Goal: Communication & Community: Answer question/provide support

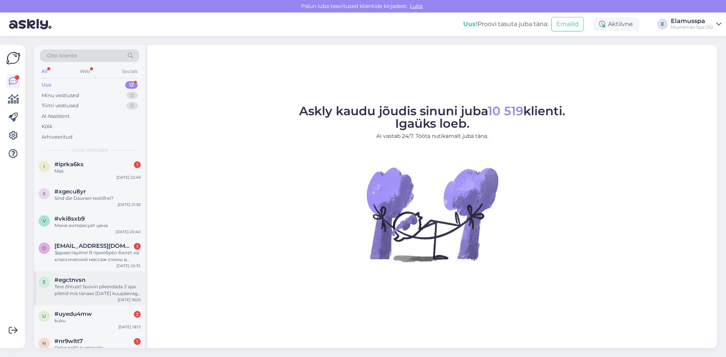
scroll to position [184, 0]
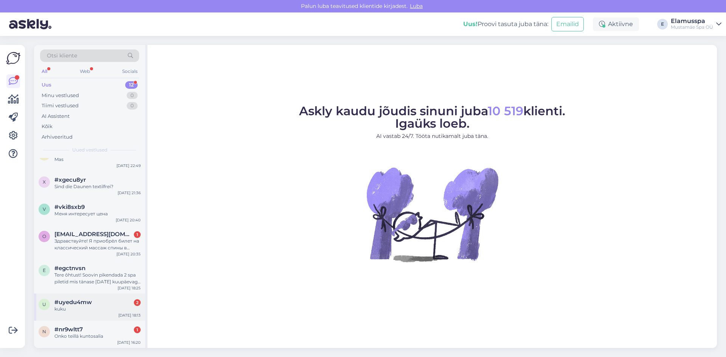
click at [102, 301] on div "#uyedu4mw 2" at bounding box center [97, 302] width 86 height 7
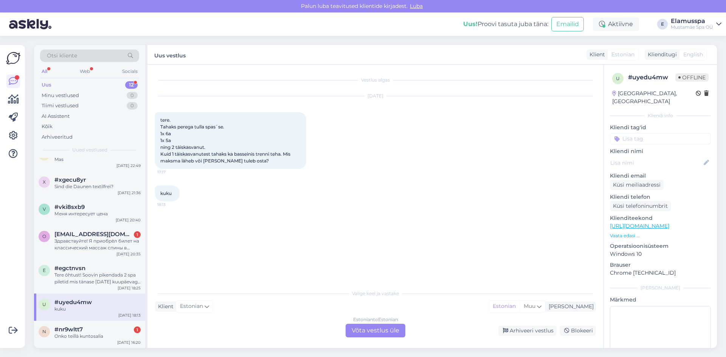
click at [376, 330] on div "Estonian to Estonian Võta vestlus üle" at bounding box center [376, 331] width 60 height 14
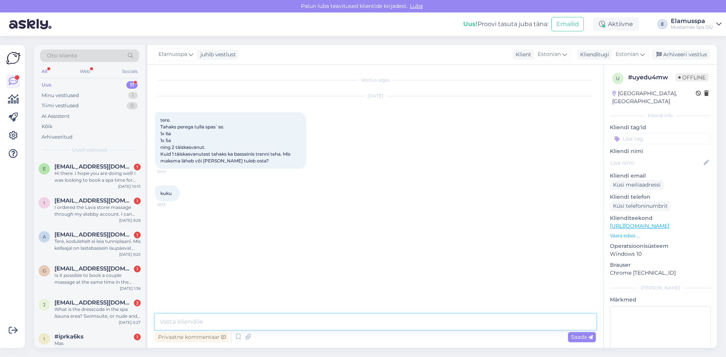
click at [353, 328] on textarea at bounding box center [375, 322] width 441 height 16
click at [726, 82] on div "Otsi kliente All Web Socials Uus 11 Minu vestlused 1 Tiimi vestlused 0 AI Assis…" at bounding box center [378, 197] width 697 height 322
click at [204, 319] on textarea "Tere!" at bounding box center [375, 322] width 441 height 16
paste textarea "[URL][DOMAIN_NAME]"
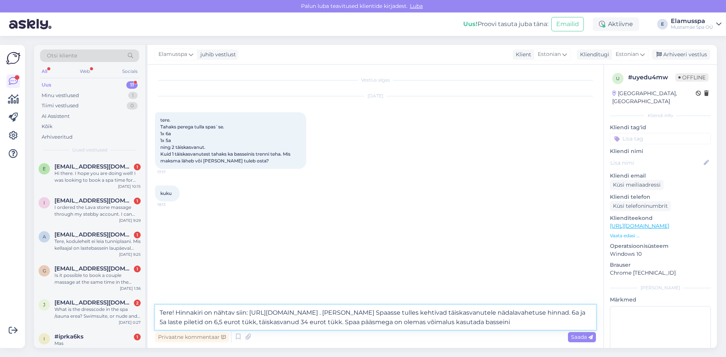
click at [469, 315] on textarea "Tere! Hinnakiri on nähtav siin: [URL][DOMAIN_NAME] . [PERSON_NAME] Spaasse tull…" at bounding box center [375, 317] width 441 height 25
drag, startPoint x: 444, startPoint y: 312, endPoint x: 182, endPoint y: 325, distance: 262.8
click at [182, 325] on textarea "Tere! Hinnakiri on nähtav siin: [URL][DOMAIN_NAME] . [PERSON_NAME] Spaasse tull…" at bounding box center [375, 317] width 441 height 25
click at [535, 312] on textarea "Tere! Hinnakiri on nähtav siin: [URL][DOMAIN_NAME] . [PERSON_NAME] Spaasse tull…" at bounding box center [375, 317] width 441 height 25
click at [419, 323] on textarea "Tere! Hinnakiri on nähtav siin: [URL][DOMAIN_NAME] . [PERSON_NAME] Spaasse tull…" at bounding box center [375, 317] width 441 height 25
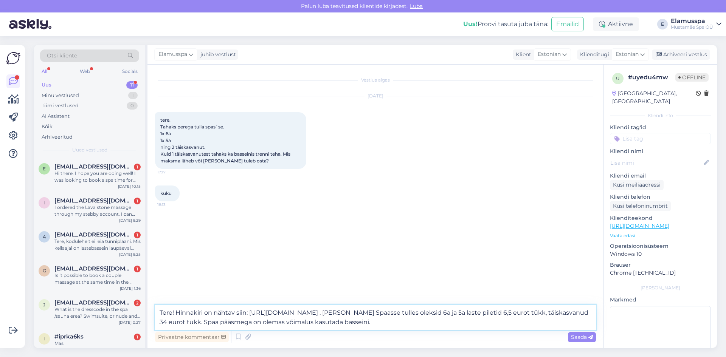
click at [505, 311] on textarea "Tere! Hinnakiri on nähtav siin: [URL][DOMAIN_NAME] . [PERSON_NAME] Spaasse tull…" at bounding box center [375, 317] width 441 height 25
click at [197, 325] on textarea "Tere! Hinnakiri on nähtav siin: [URL][DOMAIN_NAME] . [PERSON_NAME] Spaasse tull…" at bounding box center [375, 317] width 441 height 25
click at [426, 325] on textarea "Tere! Hinnakiri on nähtav siin: [URL][DOMAIN_NAME] . [PERSON_NAME] Spaasse tull…" at bounding box center [375, 317] width 441 height 25
type textarea "Tere! Hinnakiri on nähtav siin: [URL][DOMAIN_NAME] . [PERSON_NAME] Spaasse tull…"
click at [578, 334] on span "Saada" at bounding box center [582, 337] width 22 height 7
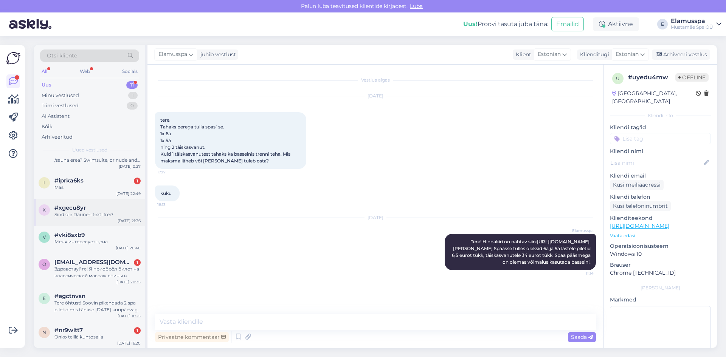
scroll to position [157, 0]
click at [107, 327] on div "#nr9wltt7 1" at bounding box center [97, 329] width 86 height 7
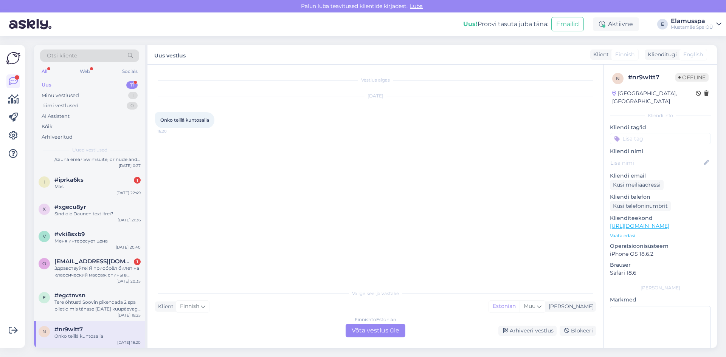
click at [382, 334] on div "Finnish to Estonian Võta vestlus üle" at bounding box center [376, 331] width 60 height 14
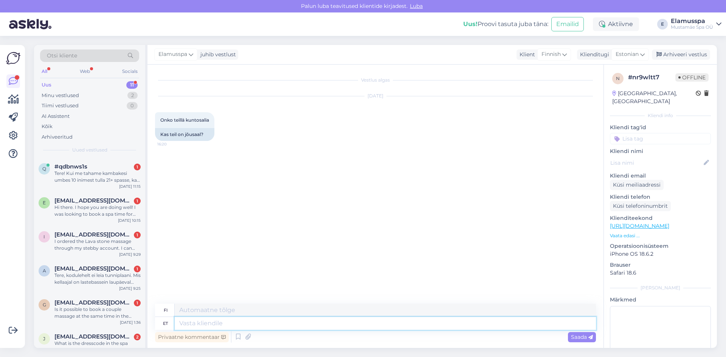
click at [207, 323] on textarea at bounding box center [385, 323] width 421 height 13
type textarea "Ter"
type textarea "T"
type textarea "Tere,"
type textarea "Hei"
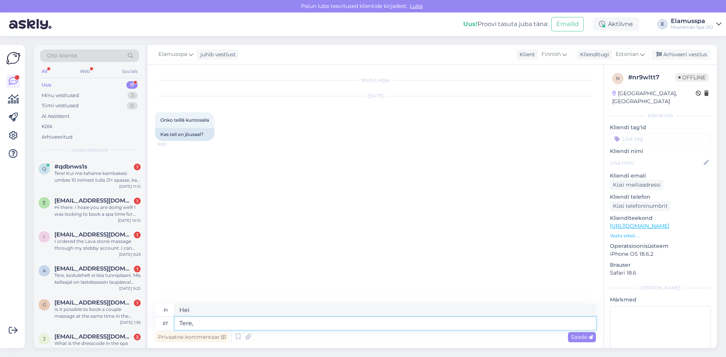
type textarea "Tere,"
type textarea "Hei,"
type textarea "Tere, E"
type textarea "[PERSON_NAME]"
type textarea "Tere, Elamus"
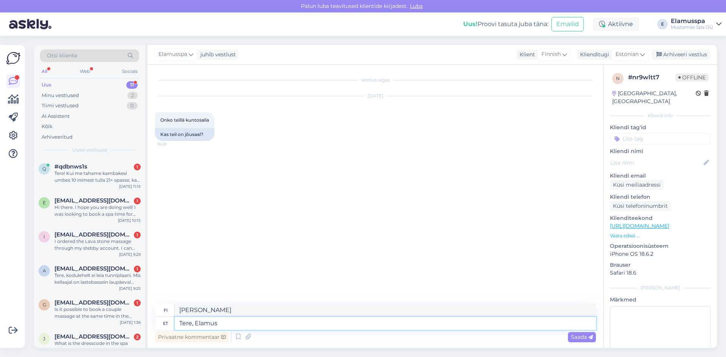
type textarea "Hei, Kokemus"
type textarea "Tere, Elamusspa"
type textarea "Hei, Elämyspa"
type textarea "Tere, Elamusspal"
type textarea "Hei, Elämusspal"
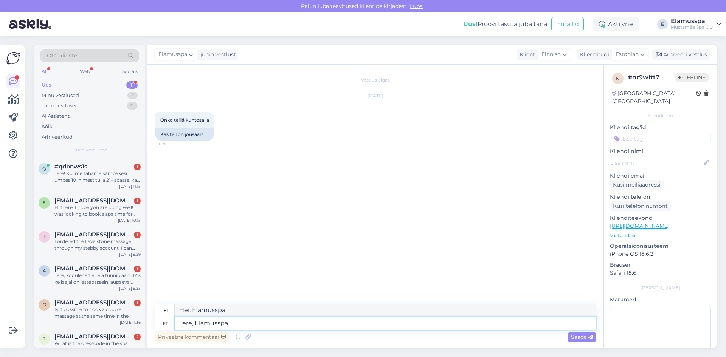
type textarea "Tere, Elamusspa"
type textarea "Hei, Elämyspa"
type textarea "Tere, Elamusspa jõusaaliteenust e"
type textarea "Hei, Elamusspan kuntosalipalvelut"
type textarea "Tere, Elamusspa jõusaaliteenust ei"
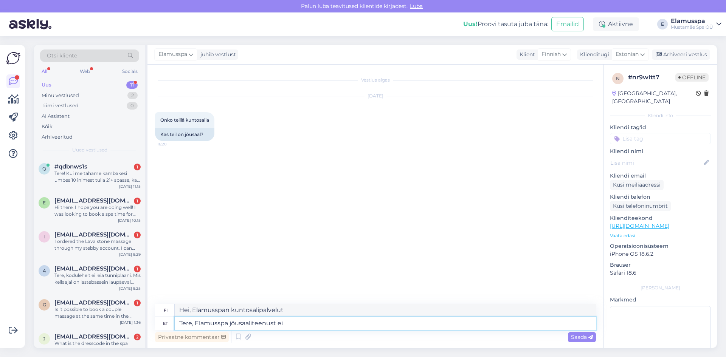
type textarea "Hei, Elamusspa ei tarjoa kuntosalipalveluita."
type textarea "Tere, Elamusspa jõusaaliteenust ei paku, kuid s"
type textarea "Hei, Elamusspa ei tarjoa kuntosalipalveluita, mutta"
type textarea "Tere, Elamusspa jõusaaliteenust ei paku, kuid samas hoones"
type textarea "Hei, Elamusspa ei tarjoa kuntosalipalveluita, mutta se sijaitsee samassa rakenn…"
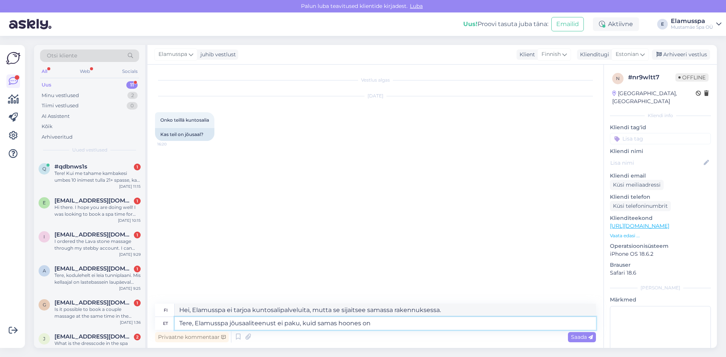
type textarea "Tere, Elamusspa jõusaaliteenust ei paku, kuid samas hoones on e"
type textarea "Hei, Elamusspa ei tarjoa kuntosalipalveluita, mutta samassa rakennuksessa on yk…"
type textarea "Tere, Elamusspa jõusaaliteenust ei paku, kuid samas hoones on eraldiseisev"
type textarea "Hei, Elamusspa ei tarjoa kuntosalipalveluita, mutta samassa rakennuksessa on er…"
type textarea "Tere, Elamusspa jõusaaliteenust ei paku, kuid samas hoones on eraldiseisev jõus…"
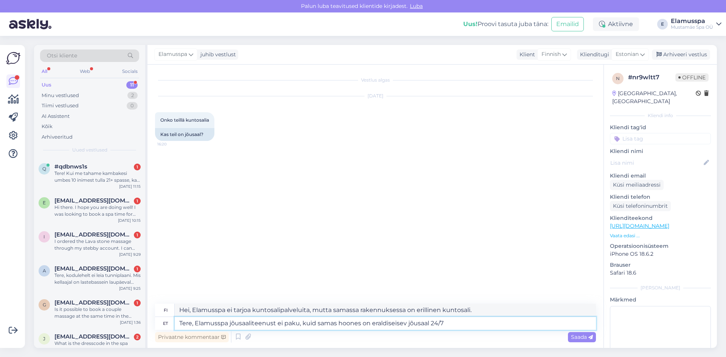
type textarea "Hei, Elamusspa ei tarjoa kuntosalipalveluita, mutta samassa rakennuksessa on er…"
click at [442, 323] on textarea "Tere, Elamusspa jõusaaliteenust ei paku, kuid samas hoones on eraldiseisev jõus…" at bounding box center [385, 323] width 421 height 13
type textarea "Tere, Elamusspa jõusaaliteenust ei paku, kuid samas hoones on eraldiseisev jõus…"
type textarea "Hei, Elamusspa ei tarjoa kuntosalipalveluita, mutta samassa rakennuksessa on er…"
type textarea "Tere, Elamusspa jõusaaliteenust ei paku, kuid samas hoones on eraldiseisev jõus…"
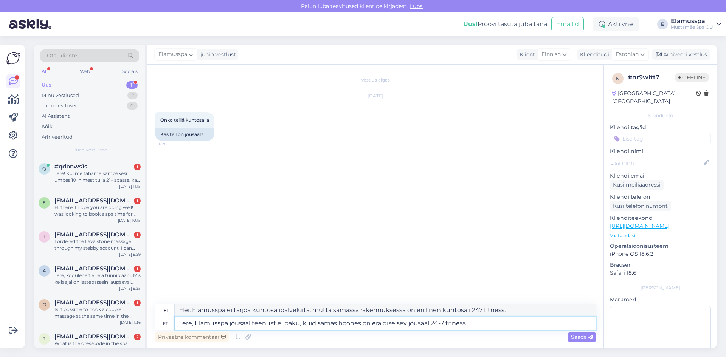
type textarea "Hei, Elamusspa ei tarjoa kuntosalipalveluita, mutta samassa rakennuksessa on er…"
click at [448, 323] on textarea "Tere, Elamusspa jõusaaliteenust ei paku, kuid samas hoones on eraldiseisev jõus…" at bounding box center [385, 323] width 421 height 13
type textarea "Tere, Elamusspa jõusaaliteenust ei paku, kuid samas hoones on eraldiseisev jõus…"
type textarea "Hei, Elamusspa ei tarjoa kuntosalipalveluita, mutta samassa rakennuksessa on er…"
click at [475, 322] on textarea "Tere, Elamusspa jõusaaliteenust ei paku, kuid samas hoones on eraldiseisev jõus…" at bounding box center [385, 323] width 421 height 13
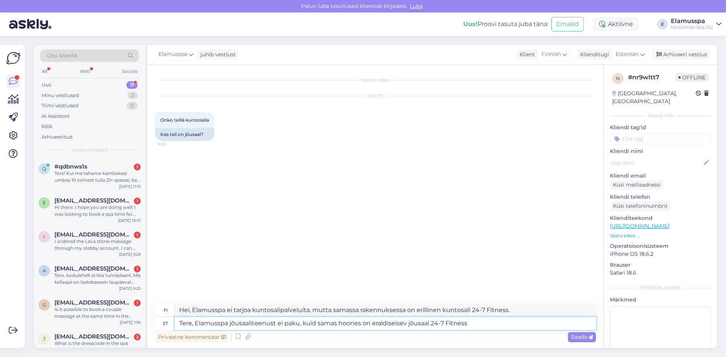
type textarea "Tere, Elamusspa jõusaaliteenust ei paku, kuid samas hoones on eraldiseisev jõus…"
type textarea "Hei, Elamusspa ei tarjoa kuntosalipalveluita, mutta samassa rakennuksessa on er…"
type textarea "Tere, Elamusspa jõusaaliteenust ei paku, kuid samas hoones on eraldiseisev jõus…"
click at [578, 333] on div "Saada" at bounding box center [582, 338] width 28 height 10
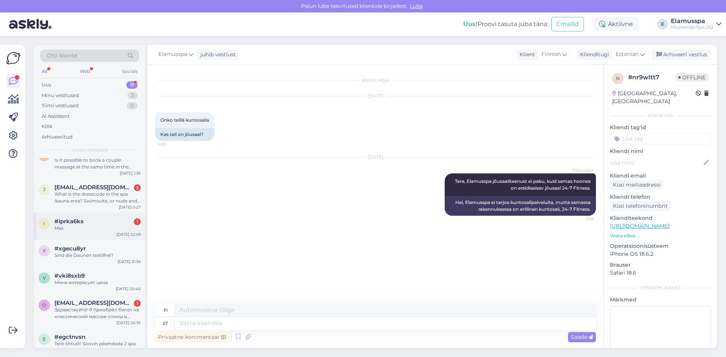
scroll to position [126, 0]
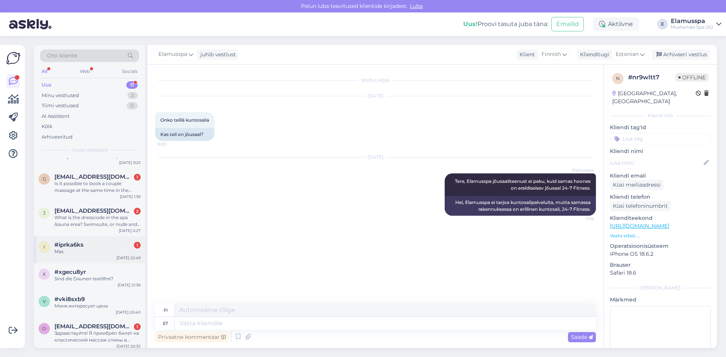
click at [89, 245] on div "#iprka6ks 1" at bounding box center [97, 245] width 86 height 7
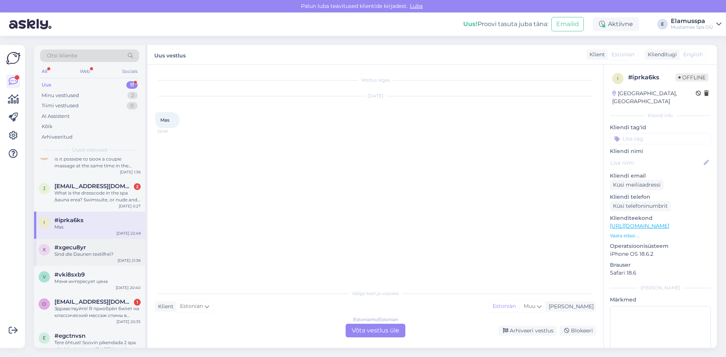
scroll to position [164, 0]
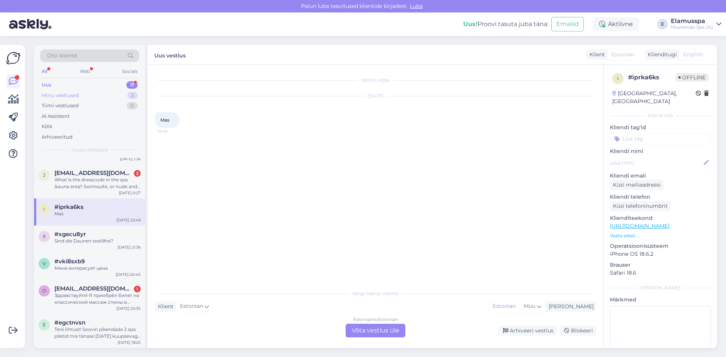
click at [88, 92] on div "Minu vestlused 2" at bounding box center [89, 95] width 99 height 11
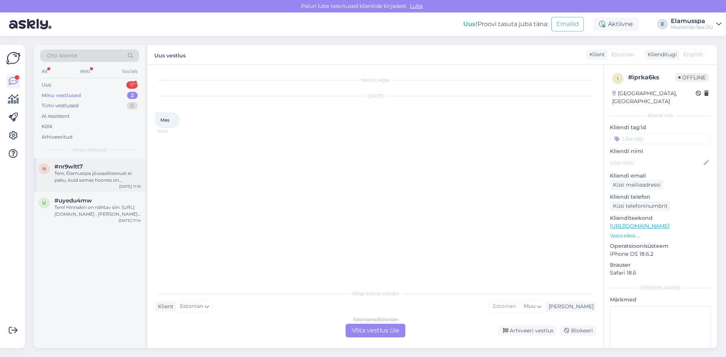
click at [78, 181] on div "Tere, Elamusspa jõusaaliteenust ei paku, kuid samas hoones on eraldiseisev jõus…" at bounding box center [97, 177] width 86 height 14
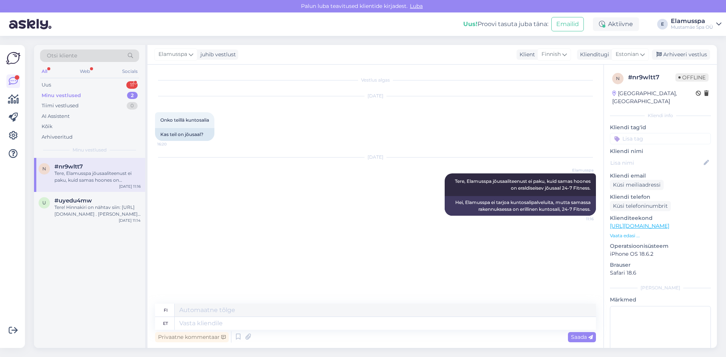
click at [98, 179] on div "Tere, Elamusspa jõusaaliteenust ei paku, kuid samas hoones on eraldiseisev jõus…" at bounding box center [97, 177] width 86 height 14
click at [88, 205] on div "Tere! Hinnakiri on nähtav siin: [URL][DOMAIN_NAME] . [PERSON_NAME] Spaasse tull…" at bounding box center [97, 211] width 86 height 14
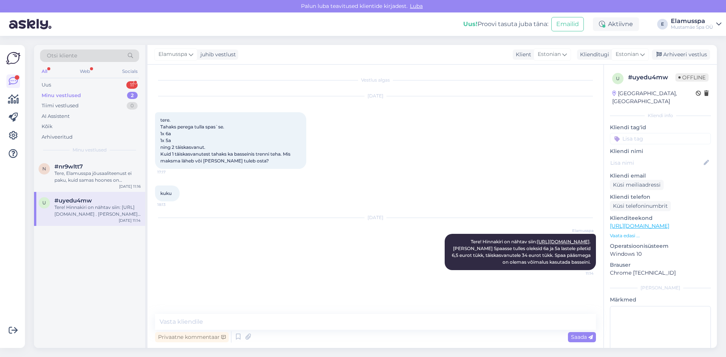
click at [101, 90] on div "Minu vestlused 2" at bounding box center [89, 95] width 99 height 11
click at [110, 93] on div "Minu vestlused 2" at bounding box center [89, 95] width 99 height 11
click at [108, 85] on div "Uus 11" at bounding box center [89, 85] width 99 height 11
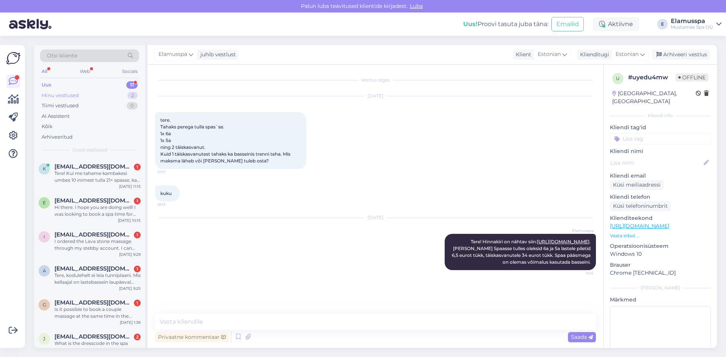
click at [110, 94] on div "Minu vestlused 2" at bounding box center [89, 95] width 99 height 11
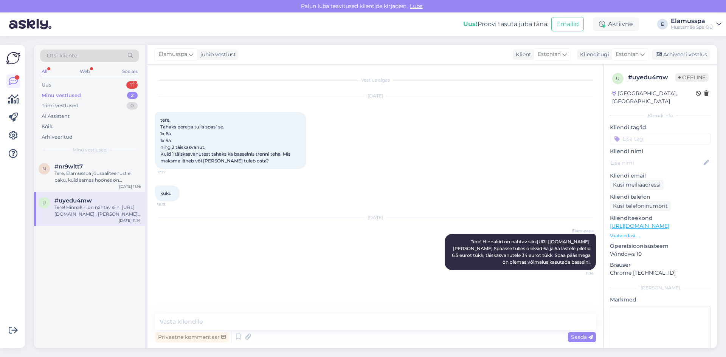
click at [65, 93] on div "Minu vestlused" at bounding box center [61, 96] width 39 height 8
click at [94, 182] on div "Tere, Elamusspa jõusaaliteenust ei paku, kuid samas hoones on eraldiseisev jõus…" at bounding box center [97, 177] width 86 height 14
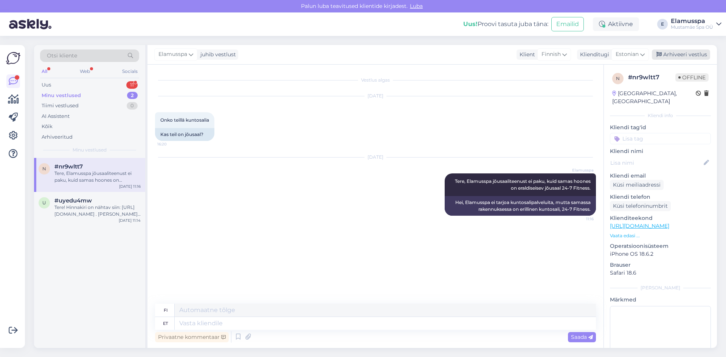
click at [692, 53] on div "Arhiveeri vestlus" at bounding box center [681, 55] width 58 height 10
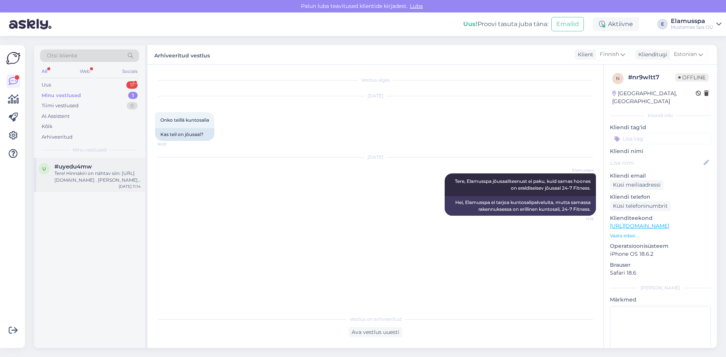
click at [61, 181] on div "Tere! Hinnakiri on nähtav siin: [URL][DOMAIN_NAME] . [PERSON_NAME] Spaasse tull…" at bounding box center [97, 177] width 86 height 14
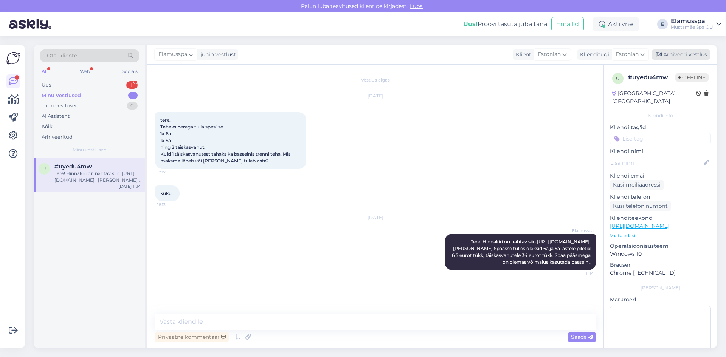
click at [685, 54] on div "Arhiveeri vestlus" at bounding box center [681, 55] width 58 height 10
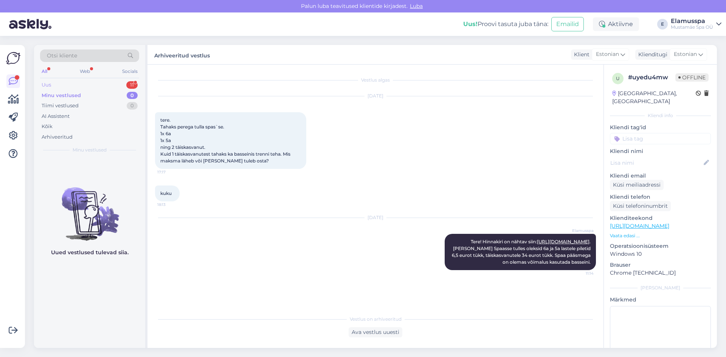
click at [90, 88] on div "Uus 11" at bounding box center [89, 85] width 99 height 11
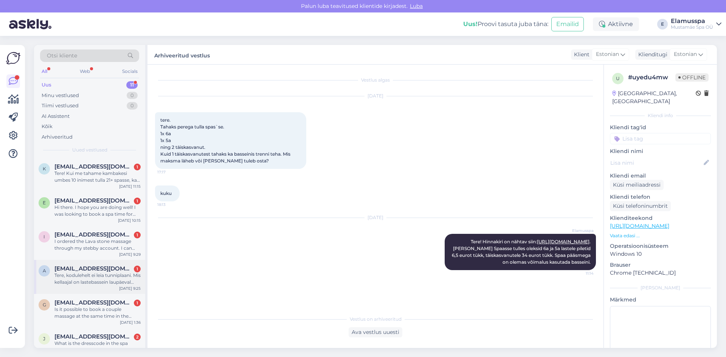
click at [95, 277] on div "Tere, kodulehelt ei leia tunniplaani. Mis kellaajal on lastebassein laupäeval t…" at bounding box center [97, 279] width 86 height 14
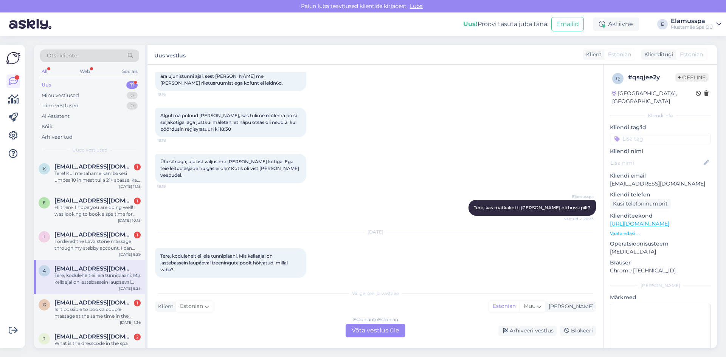
scroll to position [65, 0]
click at [357, 331] on div "Estonian to Estonian Võta vestlus üle" at bounding box center [376, 331] width 60 height 14
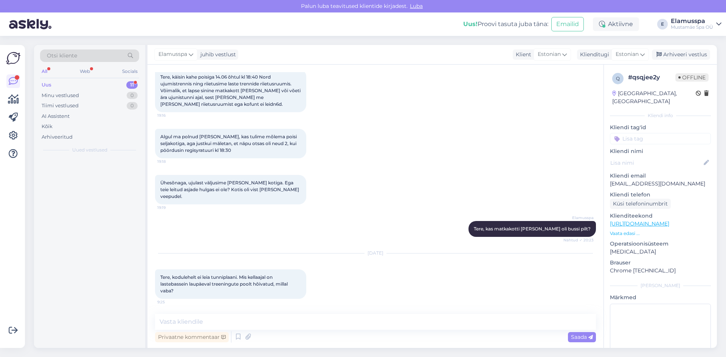
scroll to position [36, 0]
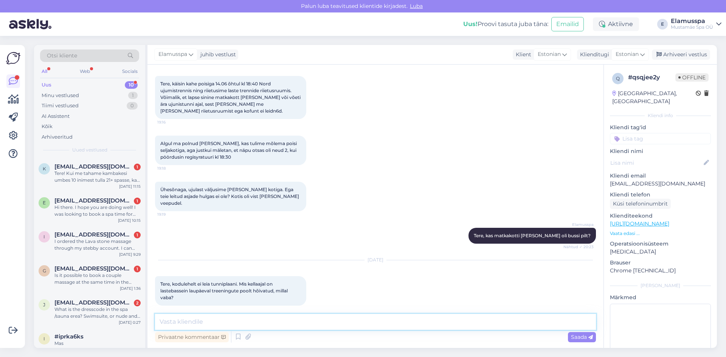
click at [319, 325] on textarea at bounding box center [375, 322] width 441 height 16
click at [269, 322] on textarea "Tere, laupäeval on lastebassein vaba 8:00-10:00 , 12:00-14:00 ning alates 17:00." at bounding box center [375, 322] width 441 height 16
click at [332, 326] on textarea "Tere, laupäeval on lastebassein vaba järgmistel aegadel: 8:00-10:00 , 12:00-14:…" at bounding box center [375, 322] width 441 height 16
click at [458, 324] on textarea "Tere, laupäeval on lastebassein vaba järgmistel aegadel: 8:00-10:00 , 12:00-14:…" at bounding box center [375, 322] width 441 height 16
type textarea "Tere, laupäeval on lastebassein vaba järgmistel aegadel: 8:00-10:00 , 12:00-14:…"
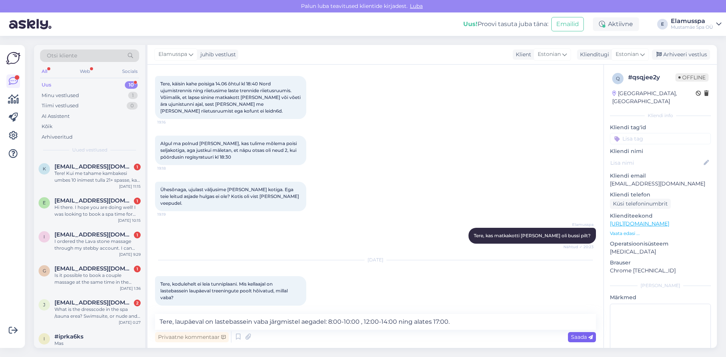
click at [588, 336] on span "Saada" at bounding box center [582, 337] width 22 height 7
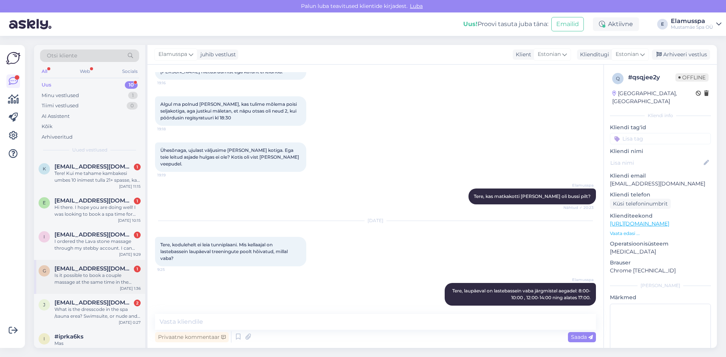
click at [78, 267] on span "[EMAIL_ADDRESS][DOMAIN_NAME]" at bounding box center [93, 269] width 79 height 7
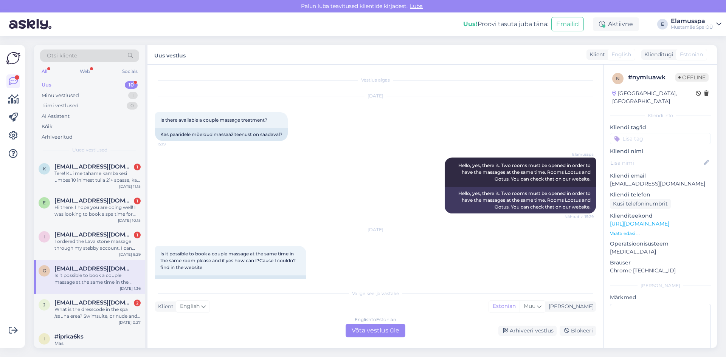
scroll to position [31, 0]
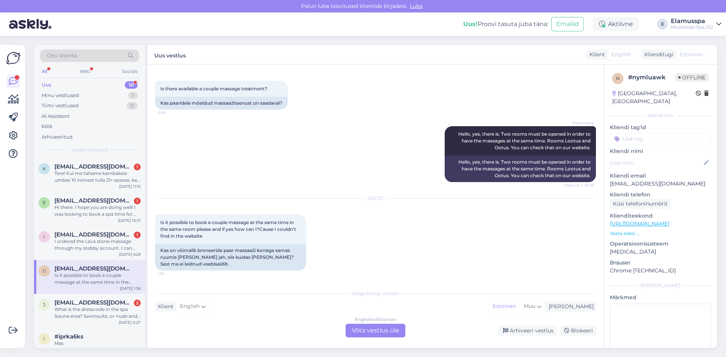
click at [362, 325] on div "English to Estonian Võta vestlus üle" at bounding box center [376, 331] width 60 height 14
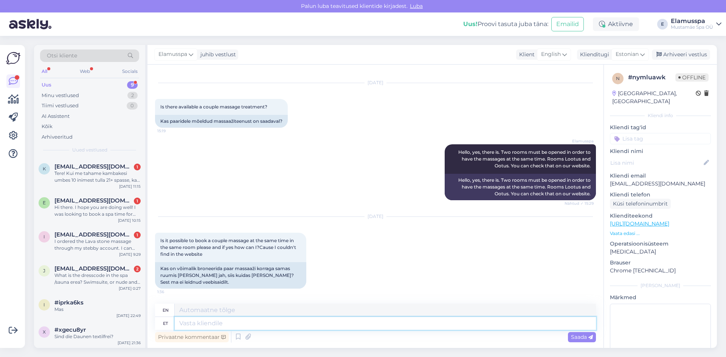
click at [219, 323] on textarea at bounding box center [385, 323] width 421 height 13
type textarea "I"
type textarea "It"
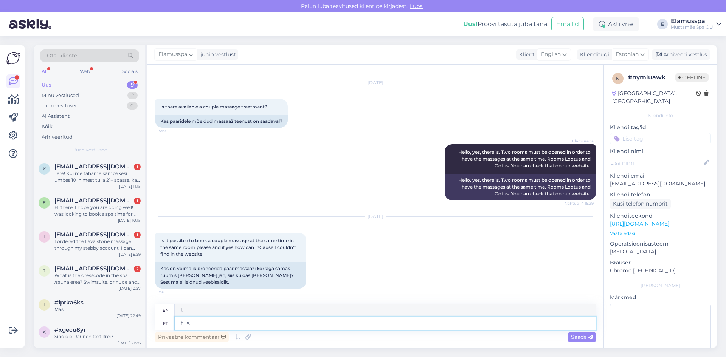
type textarea "It is"
type textarea "It is not"
type textarea "It is not possible t"
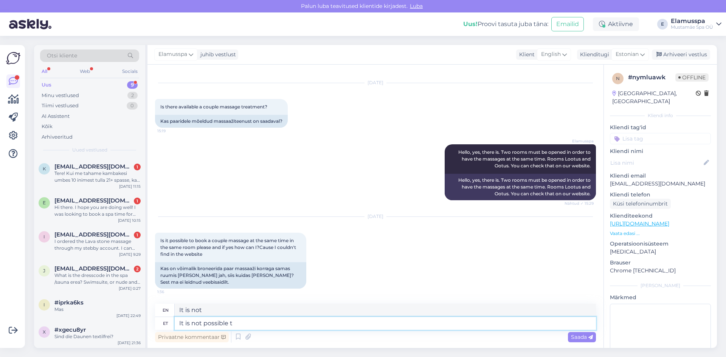
type textarea "It is not possible."
type textarea "It is not possible to h"
type textarea "It is not possible to"
type textarea "It is not possible to have"
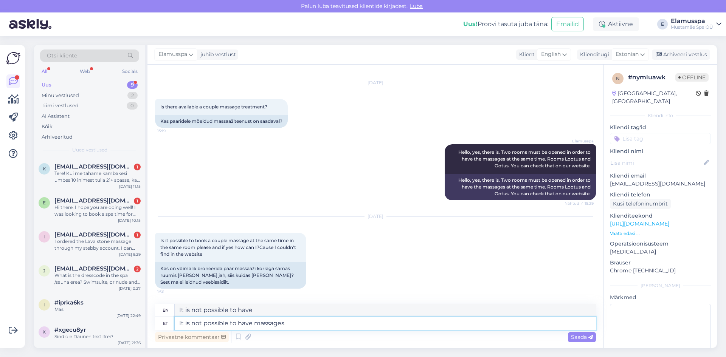
type textarea "It is not possible to have massages i"
type textarea "It is not possible to have massages"
type textarea "It is not possible to have massages in t"
type textarea "It is not possible to have massages in"
type textarea "It is not possible to have massages in the s"
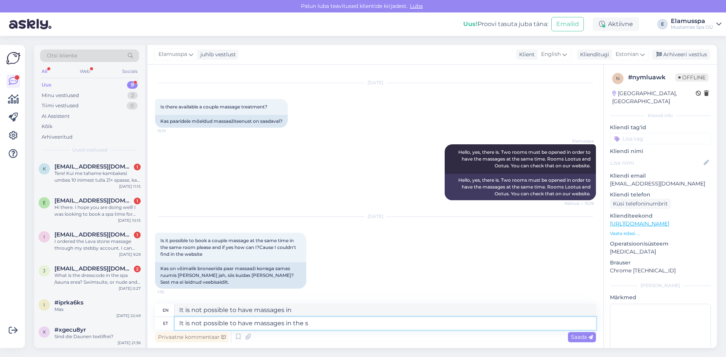
type textarea "It is not possible to have massages in the"
type textarea "It is not possible to have massages in the same"
type textarea "It is not possible to have massages at the same time"
type textarea "It is not possible to have massages in the same room."
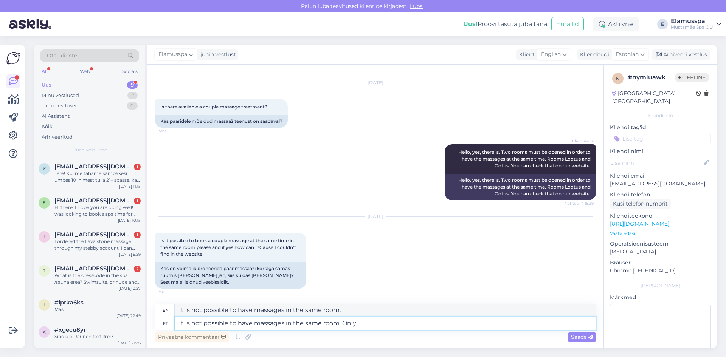
type textarea "It is not possible to have massages in the same room. Only"
type textarea "It is not possible to have massages in the same room. Only way"
type textarea "It is not possible to have massages in the same room. Only way is"
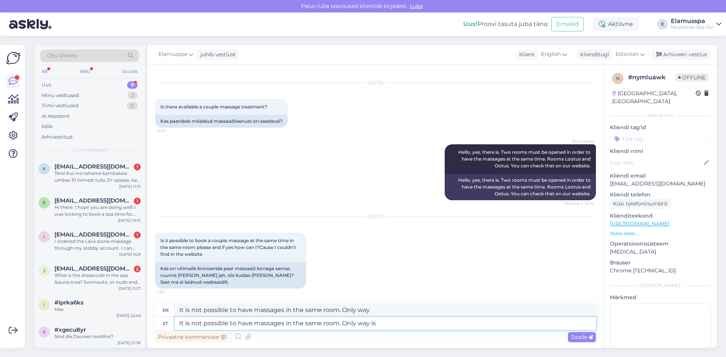
type textarea "It is not possible to have massages in the same room. The only way is"
type textarea "It is not possible to have massages in the same room. Only way is to"
type textarea "It is not possible to have massages in the same room. The only way is to"
type textarea "It is not possible to have massages in the same room. Only way is to book"
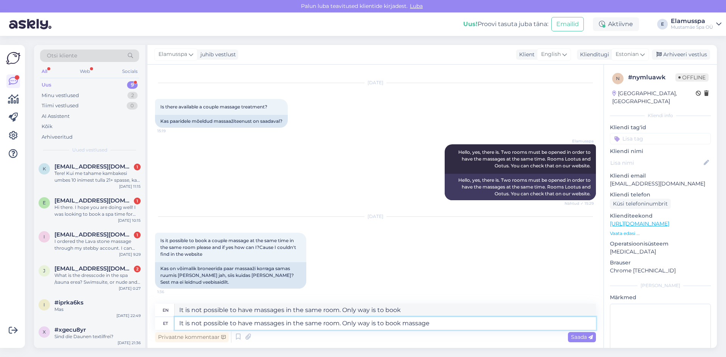
type textarea "It is not possible to have massages in the same room. Only way is to book massa…"
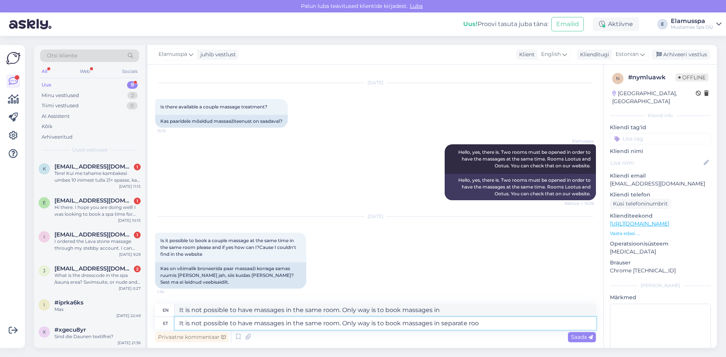
type textarea "It is not possible to have massages in the same room. The only way is to book m…"
type textarea "It is not possible to have massages in the same room. Only way is to book massa…"
type textarea "It is not possible to have massages in the same room. The only way is to book m…"
type textarea "It is not possible to have massages in the same room. Only way is to book massa…"
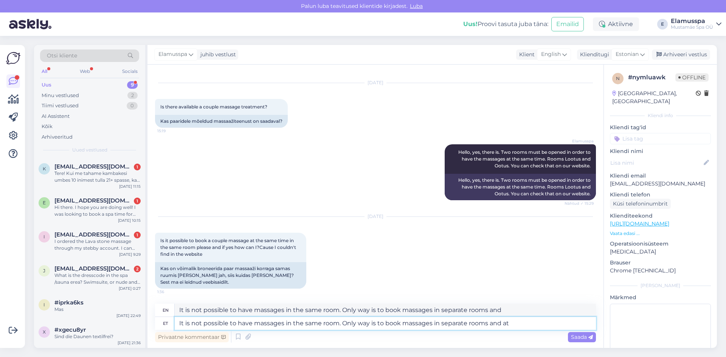
type textarea "It is not possible to have massages in the same room. Only way is to book massa…"
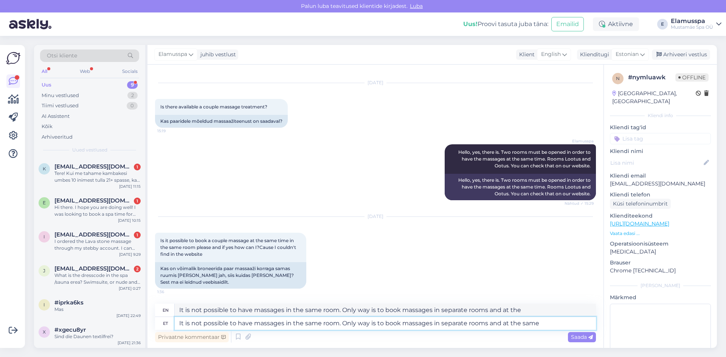
type textarea "It is not possible to have massages in the same room. The only way is to book m…"
type textarea "It is not possible to have massages in the same room. Only way is to book massa…"
click at [337, 323] on textarea "It is not possible to have massages in the same room. Only way is to book massa…" at bounding box center [385, 323] width 421 height 13
click at [181, 324] on textarea "It is not possible to have massages in the same room. Only way is to book massa…" at bounding box center [385, 323] width 421 height 13
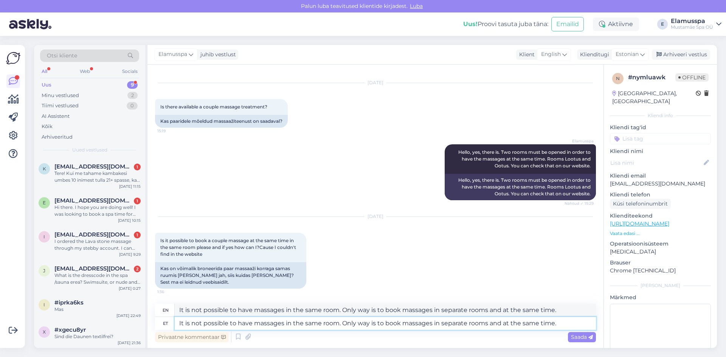
type textarea "t is not possible to have massages in the same room. Only way is to book massag…"
type textarea "it is not possible to have massages in the same room. Only way is to book massa…"
type textarea "Ut is not possible to have massages in the same room. Only way is to book massa…"
type textarea "It is not possible to have massages in the same room. Only way is to book massa…"
type textarea "Unt is not possible to have massages in the same room. Only way is to book mass…"
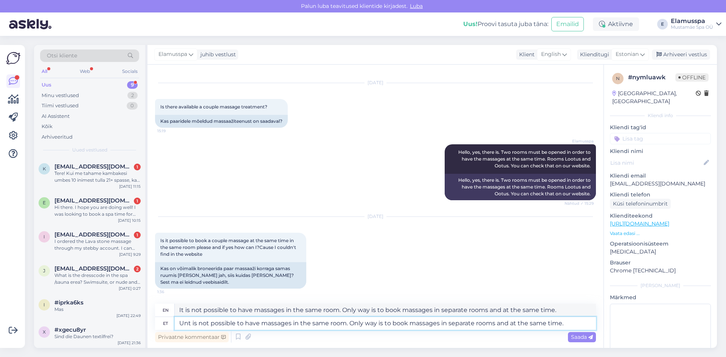
type textarea "Because it is not possible to have massages in the same room. Only way is to bo…"
type textarea "Unft is not possible to have massages in the same room. Only way is to book mas…"
type textarea "Unfort is not possible to have massages in the same room. Only way is to book m…"
type textarea "Unfortunately, it is not possible to have massages in the same room. Only way i…"
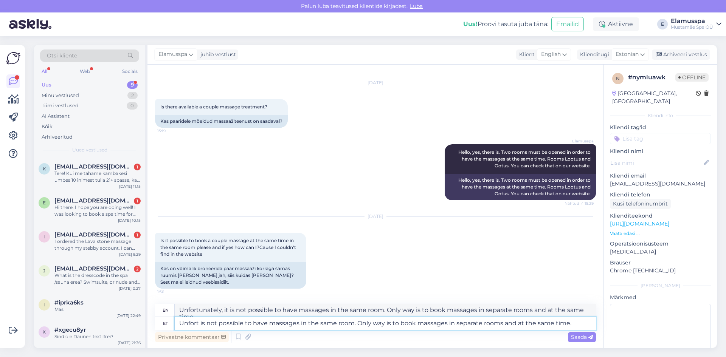
scroll to position [20, 0]
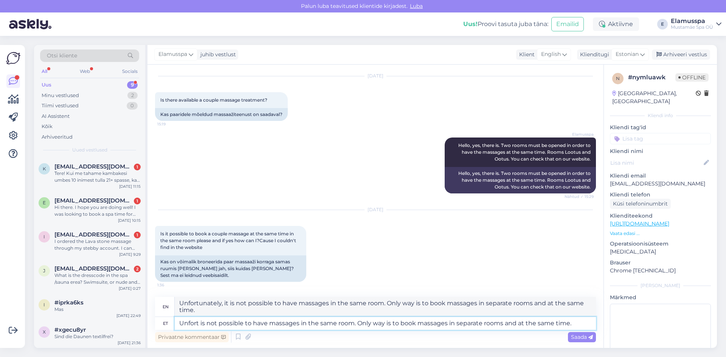
type textarea "Unfortt is not possible to have massages in the same room. Only way is to book …"
type textarea "Unfortunately it is not possible to have massages in the same room. Only way is…"
type textarea "Unfortut is not possible to have massages in the same room. Only way is to book…"
type textarea "Unfortunately, it is not possible to have massages in the same room. Only way i…"
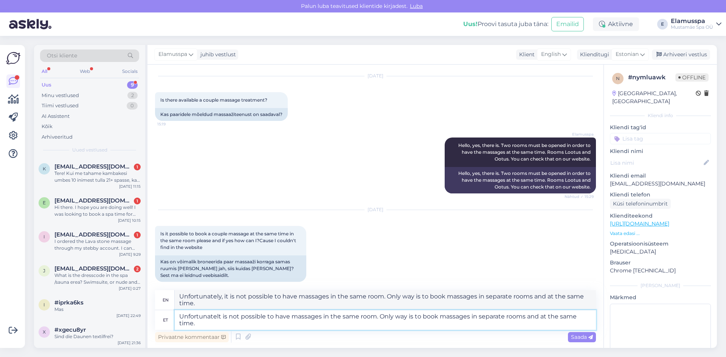
scroll to position [27, 0]
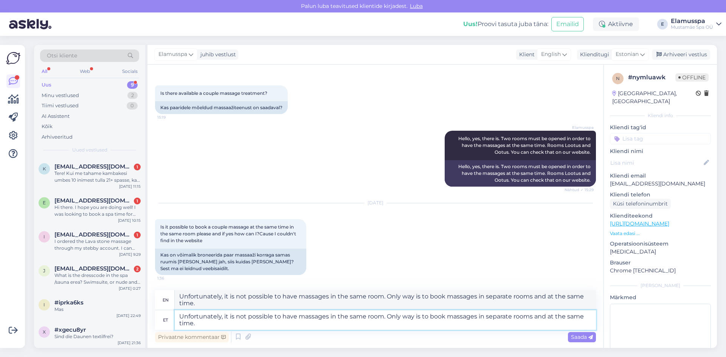
click at [301, 326] on textarea "Unfortunately, it is not possible to have massages in the same room. Only way i…" at bounding box center [385, 321] width 421 height 20
type textarea "Unfortunately, it is not possible to have massages in the same room. Only way i…"
click at [584, 340] on span "Saada" at bounding box center [582, 337] width 22 height 7
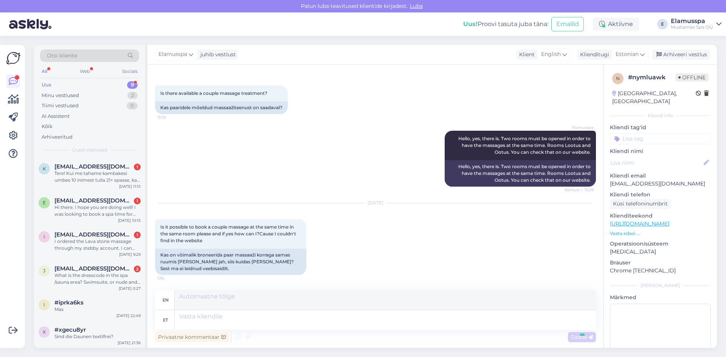
scroll to position [86, 0]
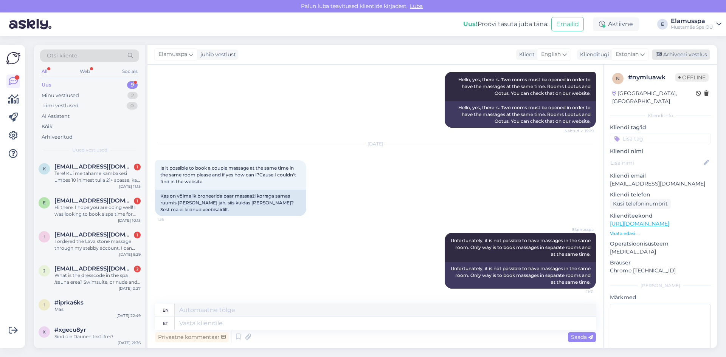
click at [688, 53] on div "Arhiveeri vestlus" at bounding box center [681, 55] width 58 height 10
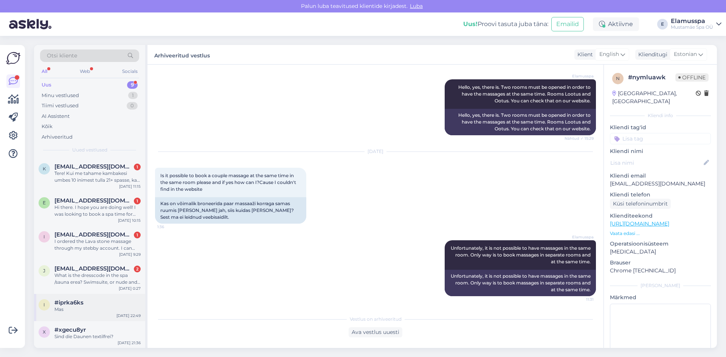
click at [86, 301] on div "#iprka6ks" at bounding box center [97, 303] width 86 height 7
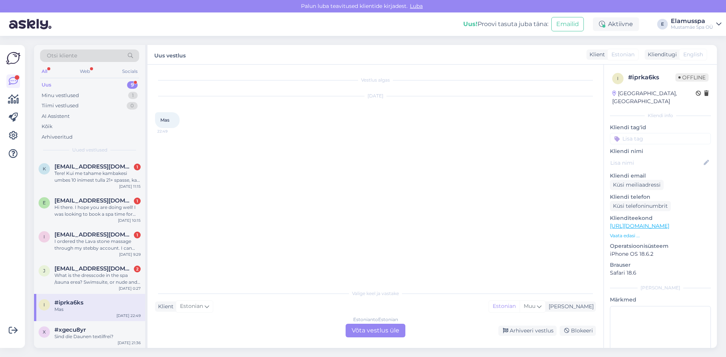
scroll to position [0, 0]
click at [87, 325] on div "x #xgecu8yr Sind die Daunen textilfrei? [DATE] 21:36" at bounding box center [89, 335] width 111 height 27
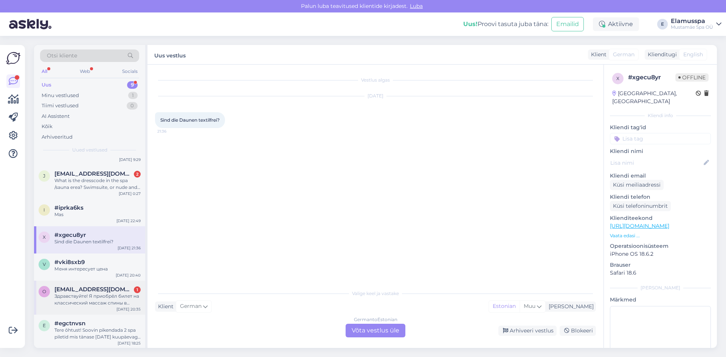
scroll to position [96, 0]
click at [106, 328] on div "Tere õhtust! Soovin pikendada 2 spa piletid mis tänase [DATE] kuupäevaga aeguva…" at bounding box center [97, 333] width 86 height 14
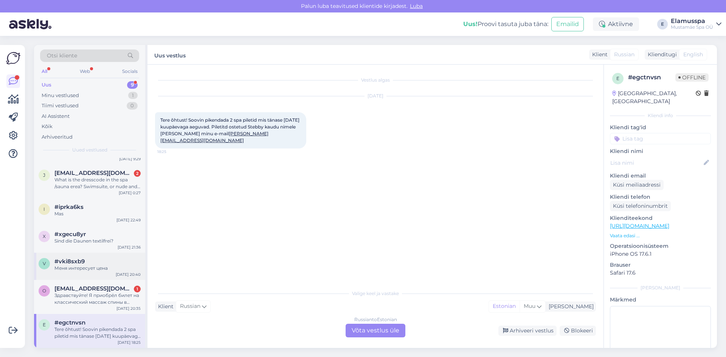
click at [96, 269] on div "Меня интересует цена" at bounding box center [97, 268] width 86 height 7
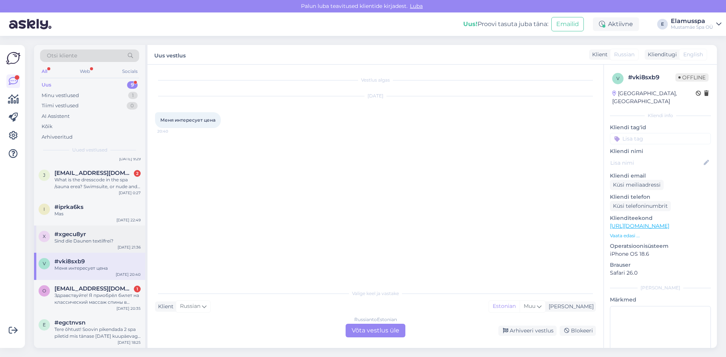
click at [101, 231] on div "x #xgecu8yr Sind die Daunen textilfrei? [DATE] 21:36" at bounding box center [89, 239] width 111 height 27
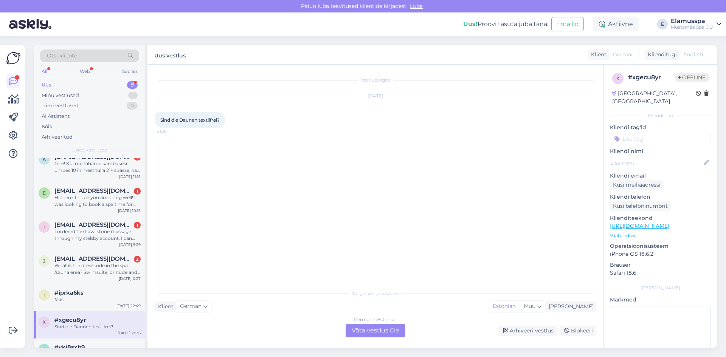
scroll to position [0, 0]
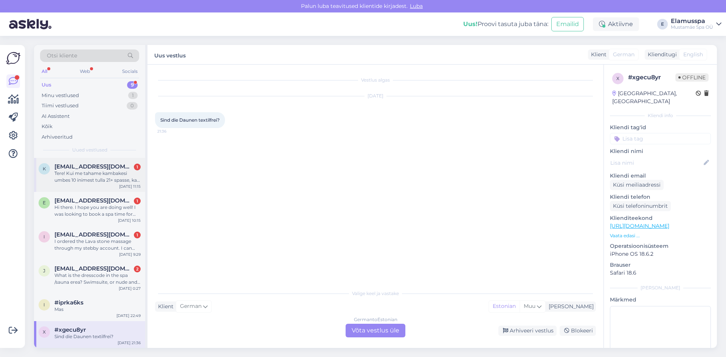
click at [97, 182] on div "Tere! Kui me tahame kambakesi umbes 10 inimest tulla 21+ spasse, kas me võime o…" at bounding box center [97, 177] width 86 height 14
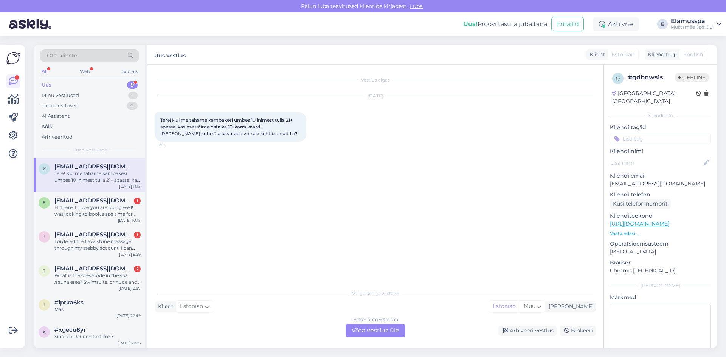
drag, startPoint x: 93, startPoint y: 143, endPoint x: 230, endPoint y: 153, distance: 138.0
click at [128, 141] on div "Otsi kliente All Web Socials Uus 9 Minu vestlused 1 Tiimi vestlused 0 AI Assist…" at bounding box center [89, 101] width 111 height 113
click at [101, 217] on div "Hi there. I hope you are doing well! I was looking to book a spa time for [DATE…" at bounding box center [97, 211] width 86 height 14
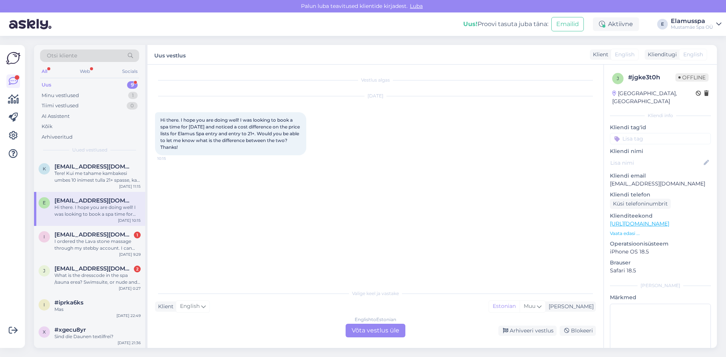
click at [363, 330] on div "English to Estonian Võta vestlus üle" at bounding box center [376, 331] width 60 height 14
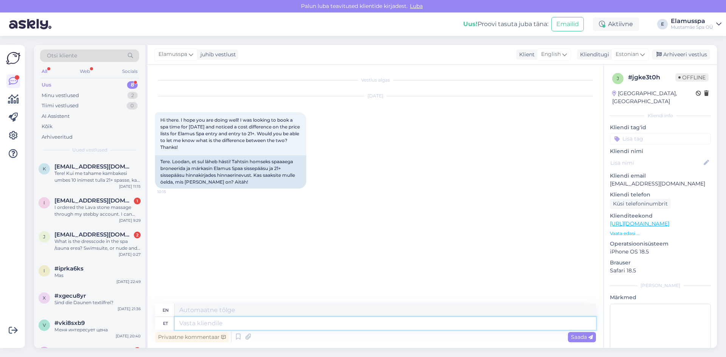
click at [260, 325] on textarea at bounding box center [385, 323] width 421 height 13
type textarea "Hel"
type textarea "He"
type textarea "Hello"
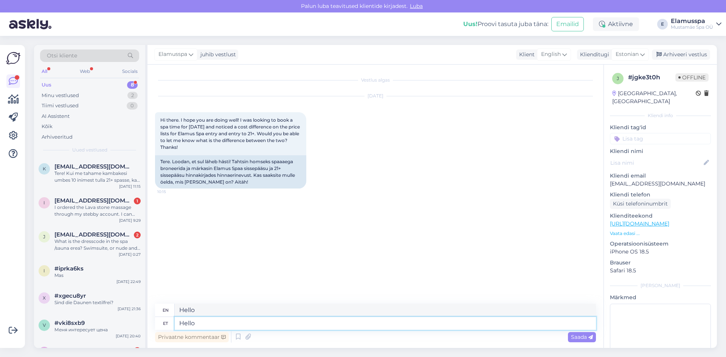
type textarea "Hello!"
type textarea "Hello! You"
type textarea "Hello! You do n"
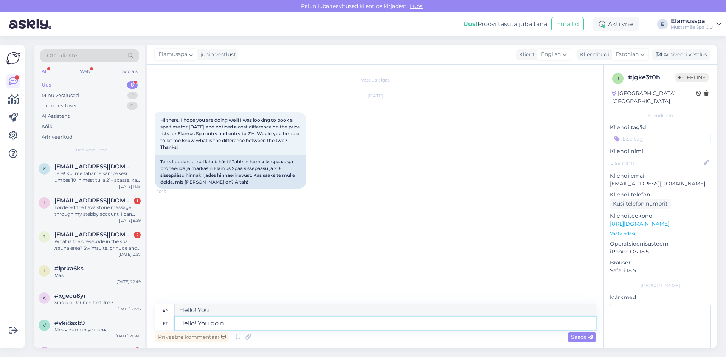
type textarea "Hello! You do"
type textarea "Hello! You do not n"
type textarea "Hello! You don't"
type textarea "Hello! You do not need"
type textarea "Hello! You don't need"
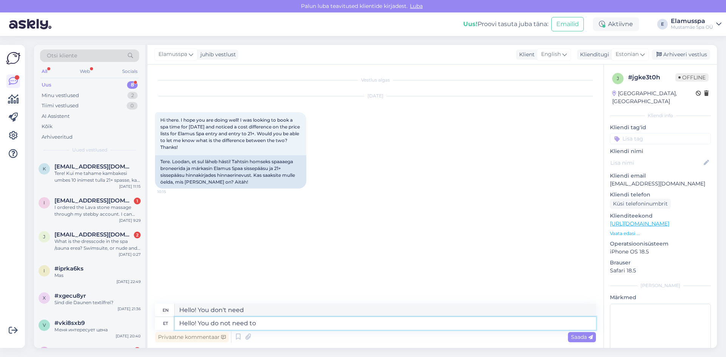
type textarea "Hello! You do not need to b"
type textarea "Hello! You don't need to"
type textarea "Hello! You do not need to book"
type textarea "Hello! You do not need t"
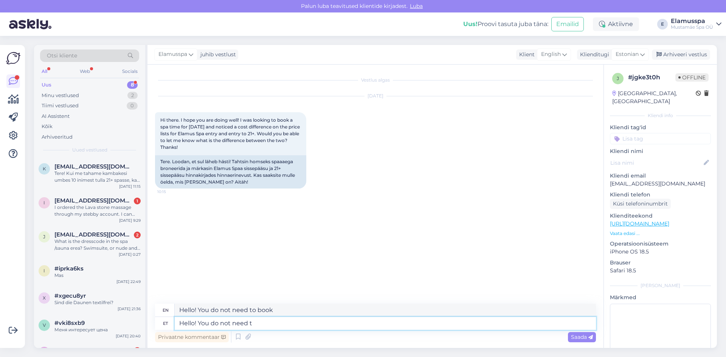
type textarea "Hello! You don't need to"
type textarea "Hello! You do not need"
type textarea "Hello! You don't need"
type textarea "Hello! You do not need a"
type textarea "Hello! You don't need a"
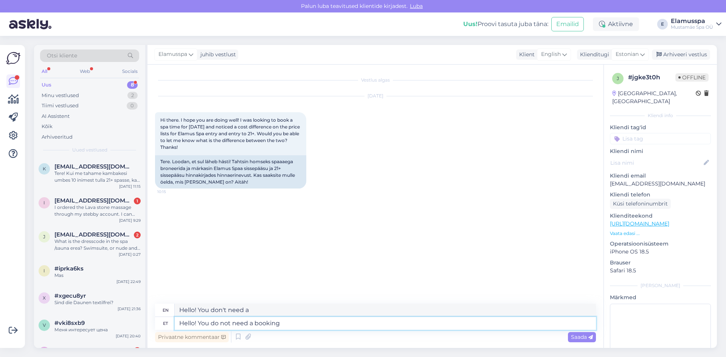
type textarea "Hello! You do not need a booking"
type textarea "Hello! You do not need a booking if"
type textarea "Hello! You do not need a booking if coming t"
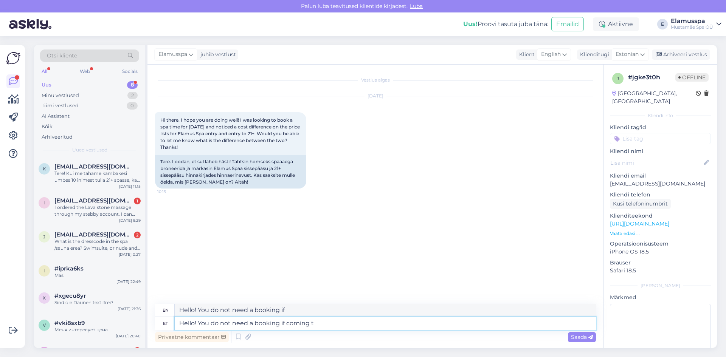
type textarea "Hello! You do not need a booking if coming"
type textarea "Hello! You do not need a booking if coming to"
type textarea "Hello! You do not need a booking if coming to the s"
type textarea "Hello! You do not need a booking if coming to the"
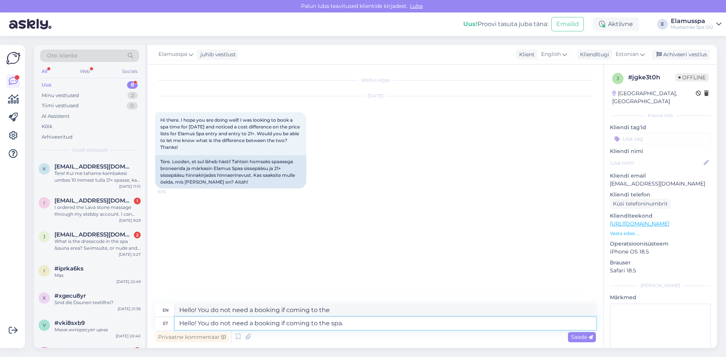
type textarea "Hello! You do not need a booking if coming to the spa."
type textarea "Hello! You do not need a booking if you come to the spa."
type textarea "Hello! You do not need a booking if coming to the spa. The"
type textarea "Hello! You do not need a booking if you come to the spa. The"
type textarea "Hello! You do not need a booking if coming to the spa. The difference b"
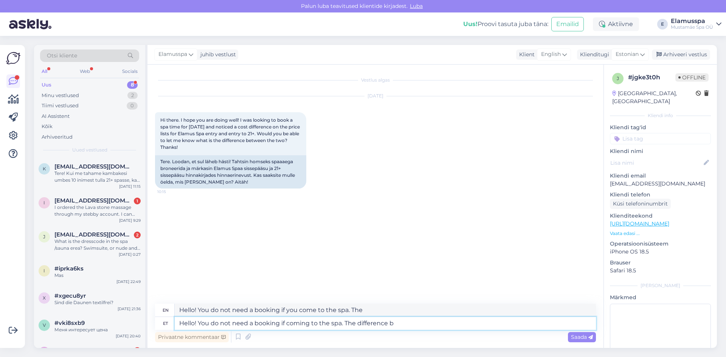
type textarea "Hello! You do not need a booking if you come to the spa. The difference"
type textarea "Hello! You do not need a booking if coming to the spa. The difference between"
type textarea "Hello! You do not need a booking if you come to the spa. The difference between"
type textarea "Hello! You do not need a booking if coming to the spa. The difference between So"
type textarea "Hello! You do not need a booking if you come to the spa. The difference between…"
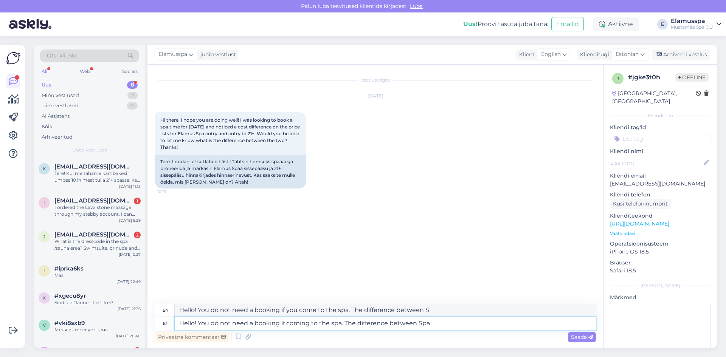
type textarea "Hello! You do not need a booking if coming to the spa. The difference between S…"
type textarea "Hello! You do not need a booking if you come to the spa. The difference between…"
type textarea "Hello! You do not need a booking if coming to the spa. The difference between S…"
type textarea "Hello! You do not need a booking if you come to the spa. The difference between…"
type textarea "Hello! You do not need a booking if coming to the spa. The difference between S…"
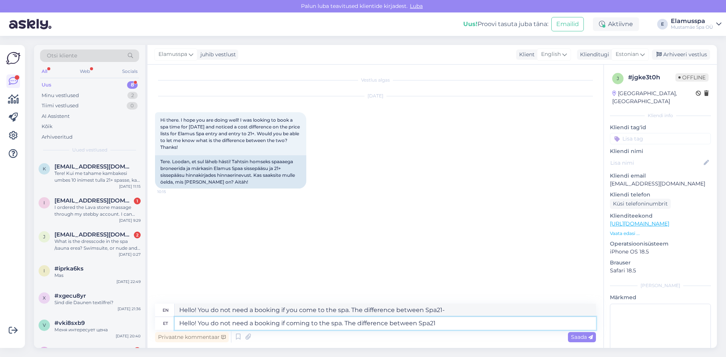
type textarea "Hello! You do not need a booking if you come to the spa. The difference between…"
type textarea "Hello! You do not need a booking if coming to the spa. The difference between S…"
type textarea "Hello! You do not need a booking if you come to the spa. The difference between…"
type textarea "Hello! You do not need a booking if coming to the spa. The difference between S…"
type textarea "Hello! You do not need a booking if you come to the spa. The difference between…"
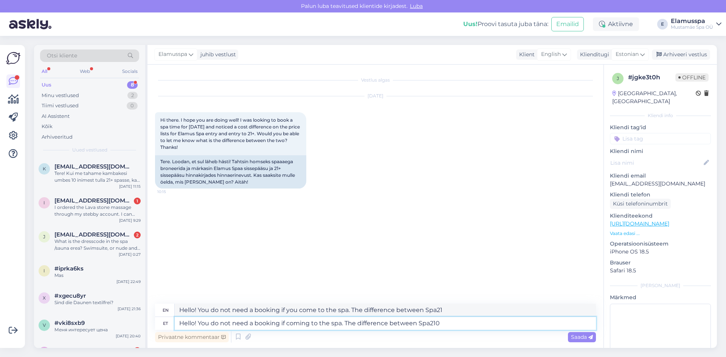
type textarea "Hello! You do not need a booking if coming to the spa. The difference between S…"
type textarea "Hello! You do not need a booking if you come to the spa. The difference between…"
type textarea "Hello! You do not need a booking if coming to the spa. The difference between S…"
type textarea "Hello! You do not need a booking if you come to the spa. The difference between…"
type textarea "Hello! You do not need a booking if coming to the spa. The difference between S…"
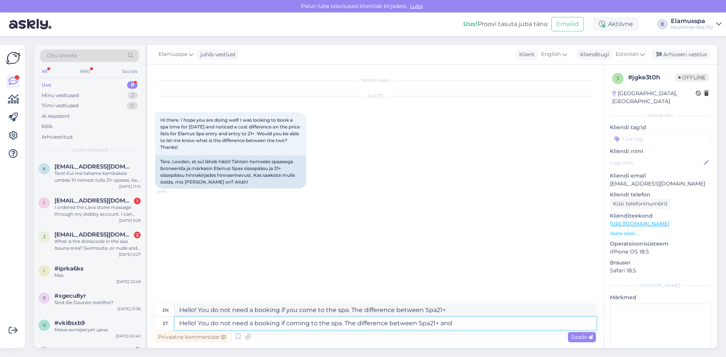
type textarea "Hello! You do not need a booking if you come to the spa. The difference between…"
type textarea "Hello! You do not need a booking if coming to the spa. The difference between S…"
type textarea "Hello! You do not need a booking if you come to the spa. The difference between…"
type textarea "Hello! You do not need a booking if coming to the spa. The difference between S…"
type textarea "Hello! You do not need a booking if you come to the spa. The difference between…"
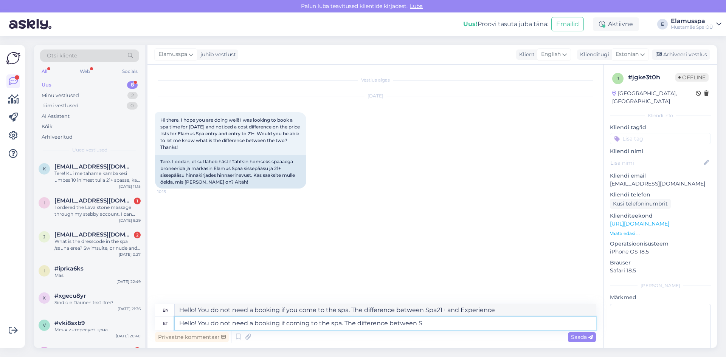
type textarea "Hello! You do not need a booking if coming to the spa. The difference between"
type textarea "Hello! You do not need a booking if you come to the spa. The difference between…"
type textarea "Hello! You do not need a booking if coming to the spa. The difference be"
type textarea "Hello! You do not need a booking if you come to the spa. The difference between"
type textarea "Hello! You do not need a booking if coming to the spa. The dif"
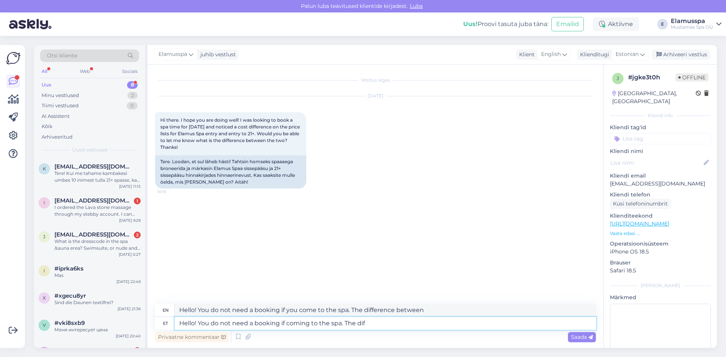
type textarea "Hello! You do not need a booking if you come to the spa. The difference"
type textarea "Hello! You do not need a booking if coming to the spa. The"
type textarea "Hello! You do not need a booking if you come to the spa. The"
type textarea "Hello! You do not need a booking if coming to the spa."
type textarea "Hello! You do not need a booking if you come to the spa."
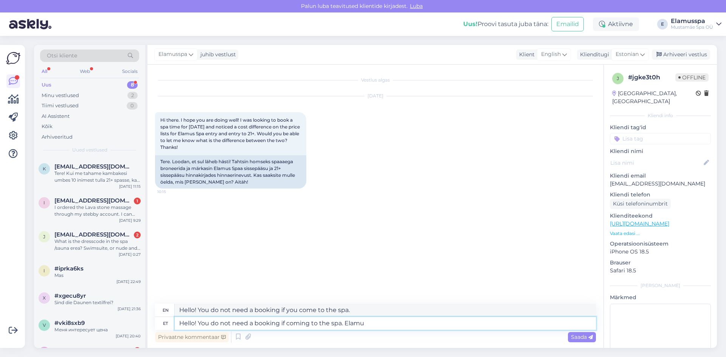
type textarea "Hello! You do not need a booking if coming to the spa. Elamus"
type textarea "Hello! You do not need a booking if you come to the spa. Experience"
type textarea "Hello! You do not need a booking if coming to the spa. Elamusspa"
type textarea "Hello! You do not need a booking if you come to the spa. Experience spa"
type textarea "Hello! You do not need a booking if coming to the spa. Elamus"
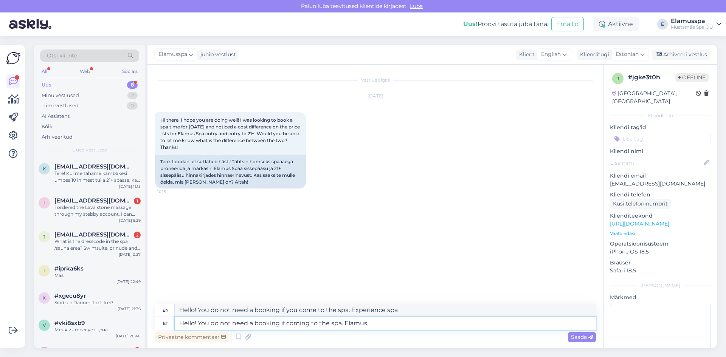
type textarea "Hello! You do not need a booking if you come to the spa. Experience"
type textarea "Hello! You do not need a booking if coming to the spa. Elamus Spa"
type textarea "Hello! You do not need a booking if you come to the spa. Experience S"
type textarea "Hello! You do not need a booking if coming to the spa. Elamus Spa"
type textarea "Hello! You do not need a booking if you come to the spa. Spa experience"
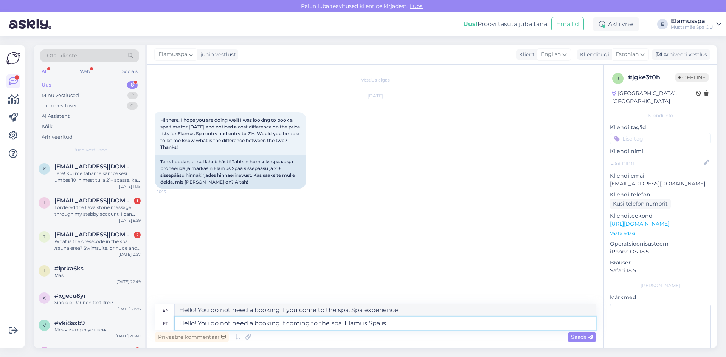
type textarea "Hello! You do not need a booking if coming to the spa. Elamus Spa is"
type textarea "Hello! You do not need a booking if you come to the spa. Elamus Spa is"
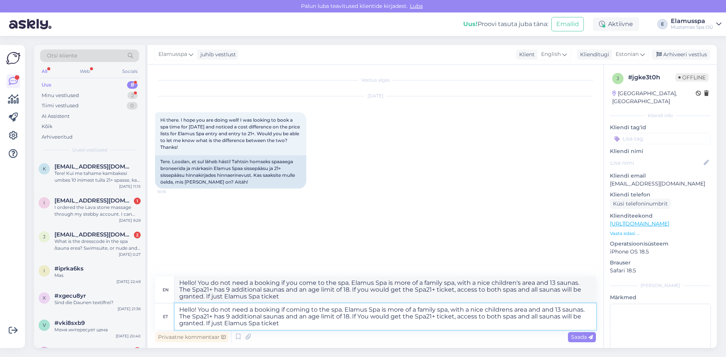
click at [224, 325] on textarea "Hello! You do not need a booking if coming to the spa. Elamus Spa is more of a …" at bounding box center [385, 317] width 421 height 26
click at [294, 324] on textarea "Hello! You do not need a booking if coming to the spa. Elamus Spa is more of a …" at bounding box center [385, 317] width 421 height 26
click at [204, 324] on textarea "Hello! You do not need a booking if coming to the spa. Elamus Spa is more of a …" at bounding box center [385, 317] width 421 height 26
click at [318, 322] on textarea "Hello! You do not need a booking if coming to the spa. Elamus Spa is more of a …" at bounding box center [385, 317] width 421 height 26
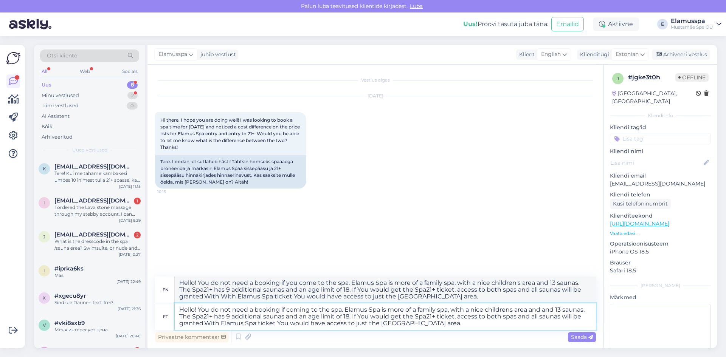
click at [436, 316] on textarea "Hello! You do not need a booking if coming to the spa. Elamus Spa is more of a …" at bounding box center [385, 317] width 421 height 26
click at [205, 322] on textarea "Hello! You do not need a booking if coming to the spa. Elamus Spa is more of a …" at bounding box center [385, 317] width 421 height 26
click at [276, 322] on textarea "Hello! You do not need a booking if coming to the spa. Elamus Spa is more of a …" at bounding box center [385, 317] width 421 height 26
click at [443, 328] on textarea "Hello! You do not need a booking if coming to the spa. Elamus Spa is more of a …" at bounding box center [385, 317] width 421 height 26
click at [587, 340] on div "Saada" at bounding box center [582, 338] width 28 height 10
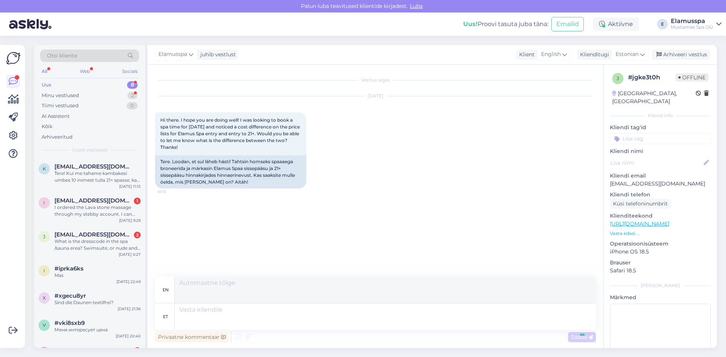
scroll to position [20, 0]
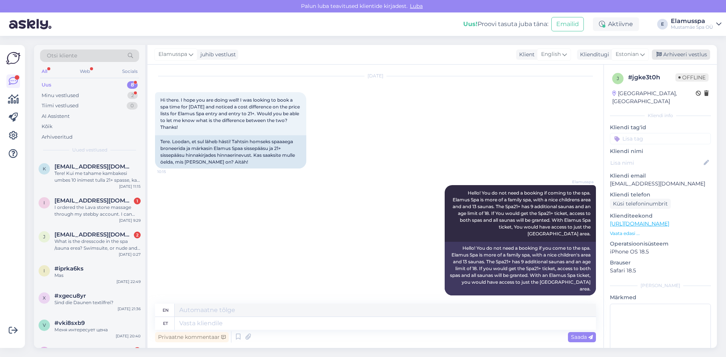
click at [690, 53] on div "Arhiveeri vestlus" at bounding box center [681, 55] width 58 height 10
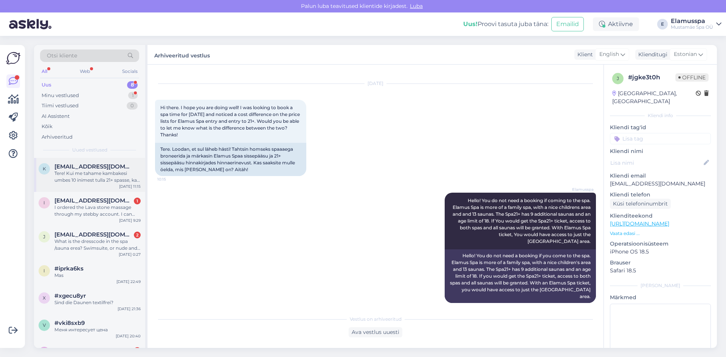
click at [87, 174] on div "Tere! Kui me tahame kambakesi umbes 10 inimest tulla 21+ spasse, kas me võime o…" at bounding box center [97, 177] width 86 height 14
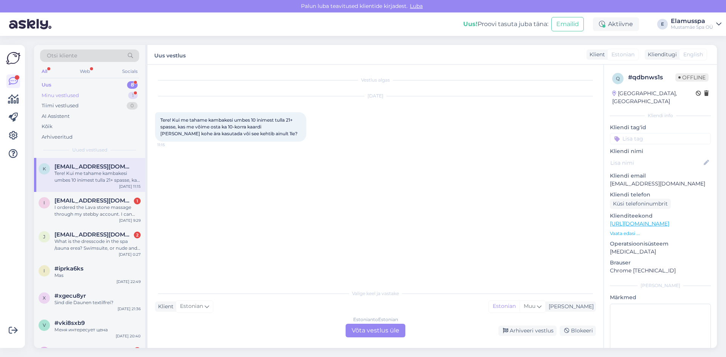
click at [71, 93] on div "Minu vestlused" at bounding box center [60, 96] width 37 height 8
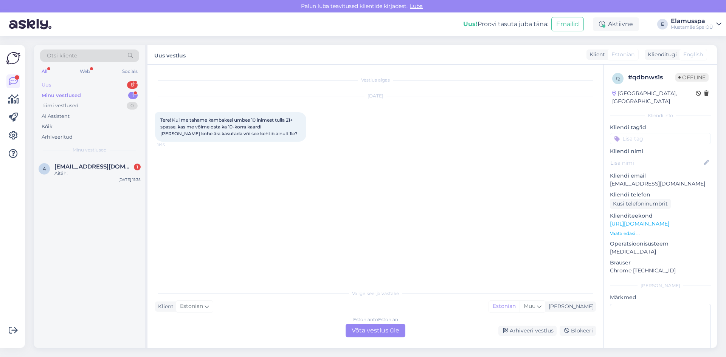
click at [89, 82] on div "Uus 8" at bounding box center [89, 85] width 99 height 11
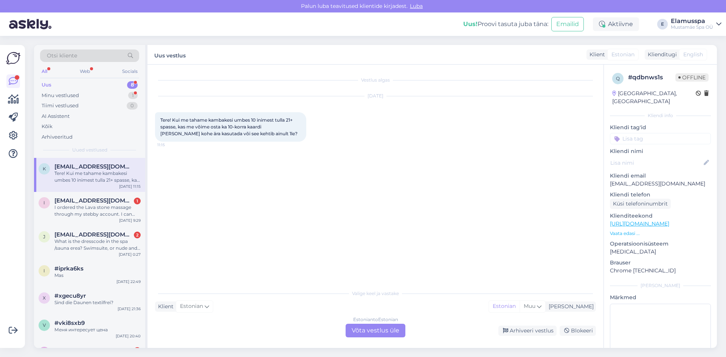
click at [394, 334] on div "Estonian to Estonian Võta vestlus üle" at bounding box center [376, 331] width 60 height 14
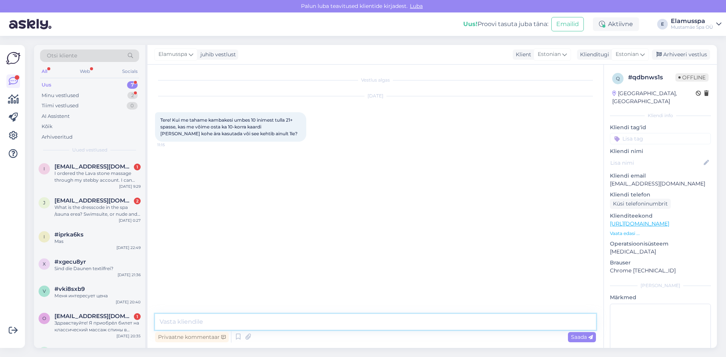
click at [263, 325] on textarea at bounding box center [375, 322] width 441 height 16
click at [569, 336] on div "Saada" at bounding box center [582, 338] width 28 height 10
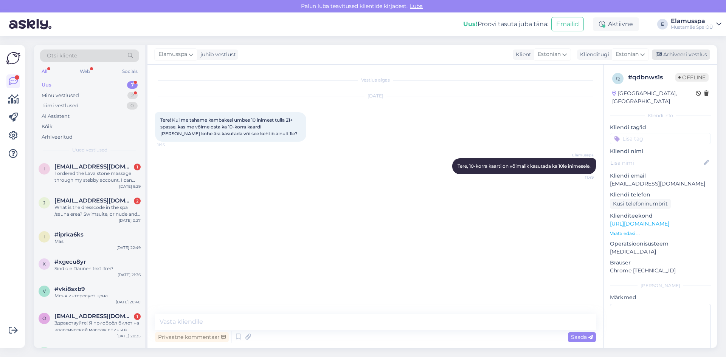
click at [674, 51] on div "Arhiveeri vestlus" at bounding box center [681, 55] width 58 height 10
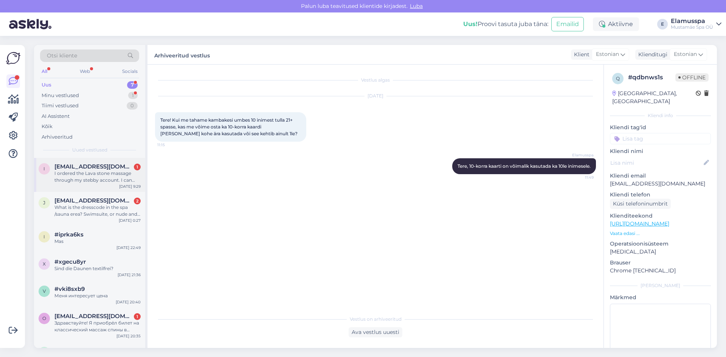
click at [93, 177] on div "I ordered the Lava stone massage through my stebby account. I can send the tick…" at bounding box center [97, 177] width 86 height 14
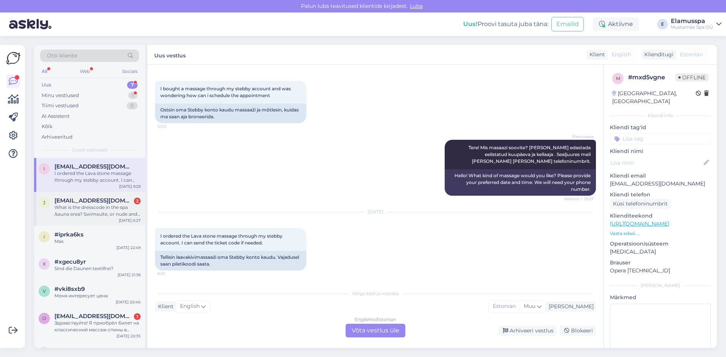
click at [100, 209] on div "What is the dresscode in the spa /sauna erea? Swimsuite, or nude and towel?" at bounding box center [97, 211] width 86 height 14
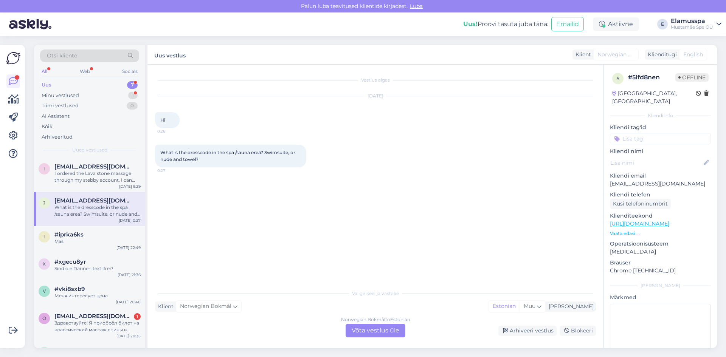
click at [384, 329] on div "Norwegian Bokmål to Estonian Võta vestlus üle" at bounding box center [376, 331] width 60 height 14
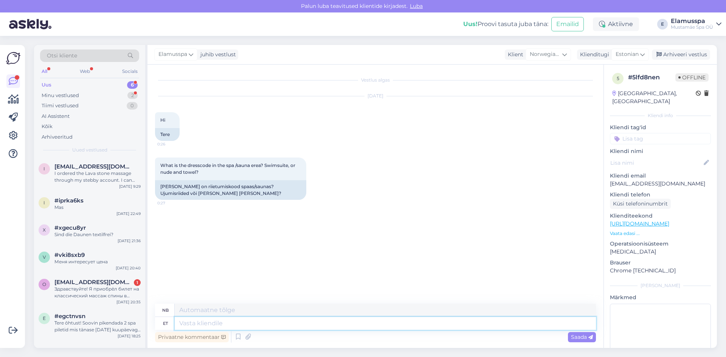
click at [254, 323] on textarea at bounding box center [385, 323] width 421 height 13
click at [231, 320] on textarea "Hello, the dresscode is swimsuits." at bounding box center [385, 323] width 421 height 13
click at [290, 324] on textarea "Hello, the dresscode is swimsuits." at bounding box center [385, 323] width 421 height 13
click at [587, 339] on span "Saada" at bounding box center [582, 337] width 22 height 7
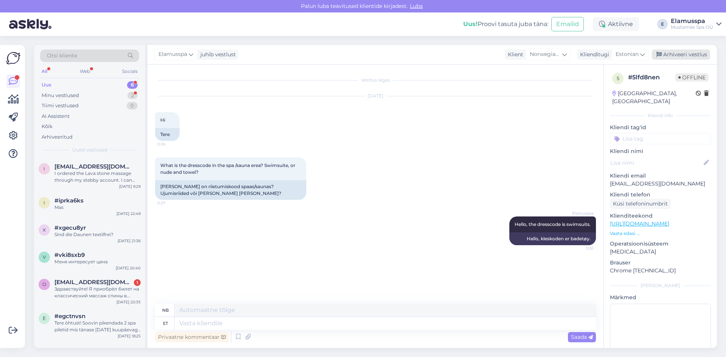
click at [690, 50] on div "Arhiveeri vestlus" at bounding box center [681, 55] width 58 height 10
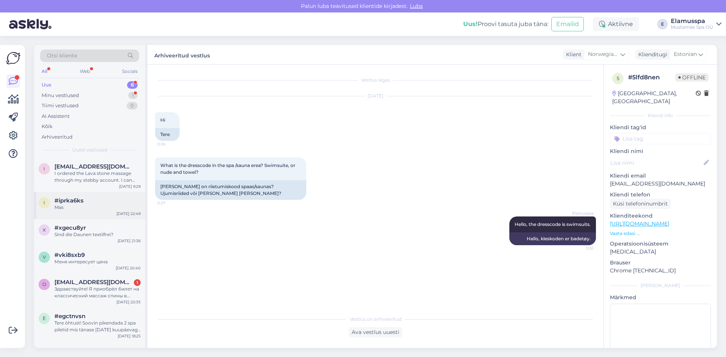
click at [92, 202] on div "#iprka6ks" at bounding box center [97, 200] width 86 height 7
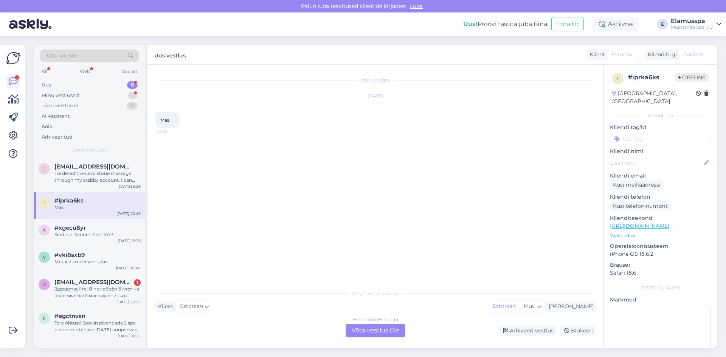
click at [390, 327] on div "Estonian to Estonian Võta vestlus üle" at bounding box center [376, 331] width 60 height 14
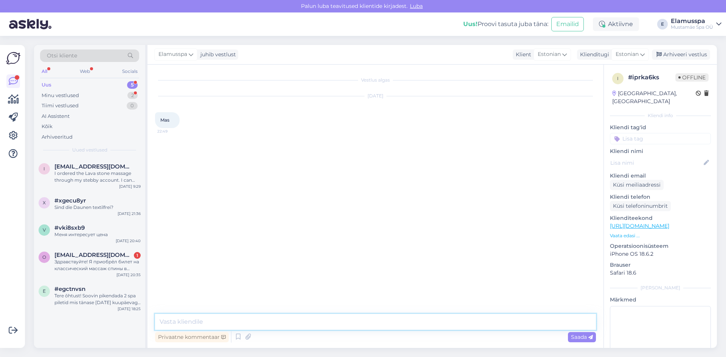
click at [227, 322] on textarea at bounding box center [375, 322] width 441 height 16
click at [578, 339] on span "Saada" at bounding box center [582, 337] width 22 height 7
click at [666, 54] on div "Arhiveeri vestlus" at bounding box center [681, 55] width 58 height 10
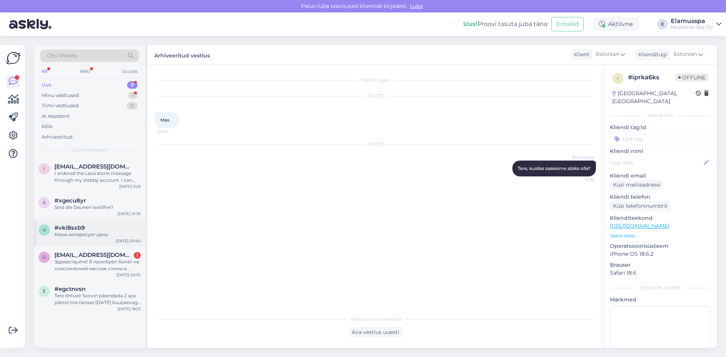
click at [81, 230] on span "#vki8sxb9" at bounding box center [69, 228] width 30 height 7
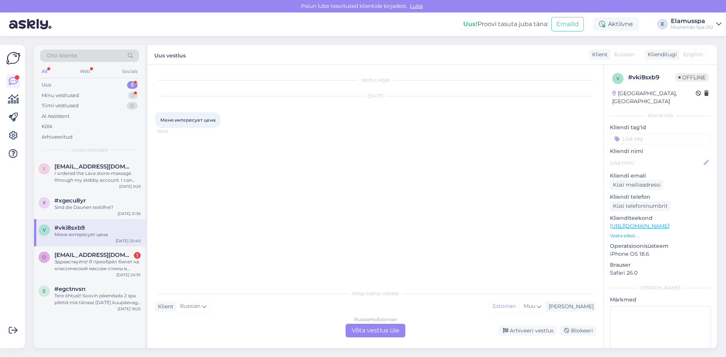
click at [398, 327] on div "Russian to Estonian Võta vestlus üle" at bounding box center [376, 331] width 60 height 14
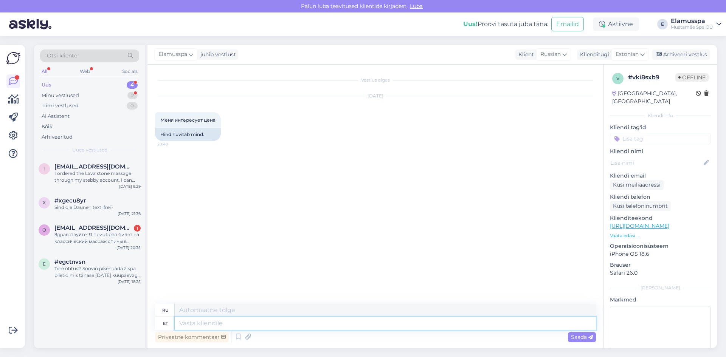
click at [239, 325] on textarea at bounding box center [385, 323] width 421 height 13
paste textarea "[URL][DOMAIN_NAME]"
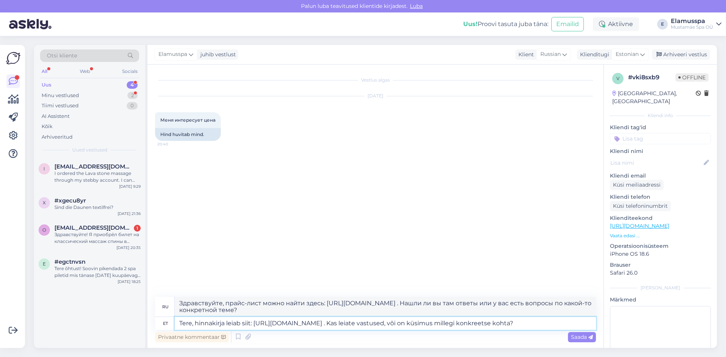
click at [463, 325] on textarea "Tere, hinnakirja leiab siit: [URL][DOMAIN_NAME] . Kas leiate vastused, või on k…" at bounding box center [385, 323] width 421 height 13
click at [564, 322] on textarea "Tere, hinnakirja leiab siit: [URL][DOMAIN_NAME] . Kas leiate vastused või on kü…" at bounding box center [385, 323] width 421 height 13
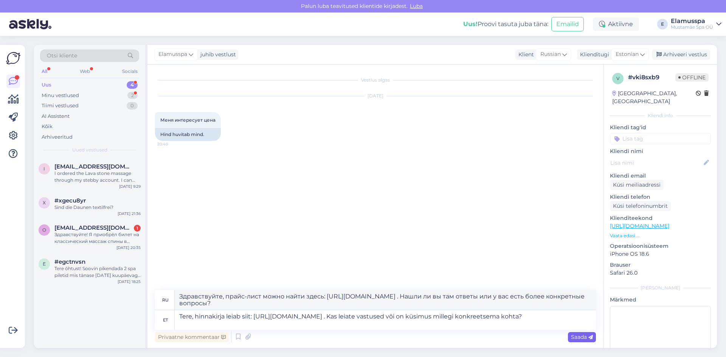
click at [580, 336] on span "Saada" at bounding box center [582, 337] width 22 height 7
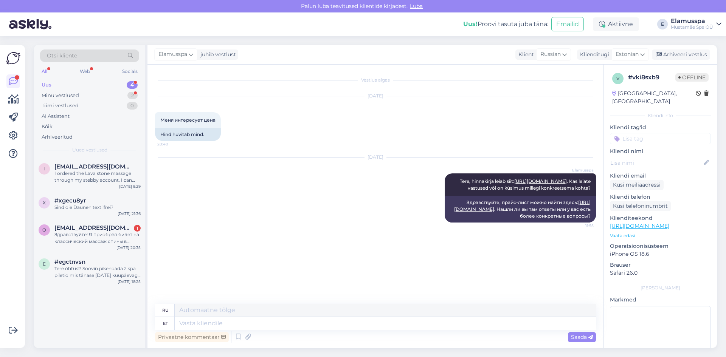
drag, startPoint x: 236, startPoint y: 210, endPoint x: 332, endPoint y: 170, distance: 104.0
click at [267, 195] on div "[DATE] Elamusspa Tere, hinnakirja leiab siit: [URL][DOMAIN_NAME] . Kas leiate v…" at bounding box center [375, 190] width 441 height 82
click at [685, 56] on div "Arhiveeri vestlus" at bounding box center [681, 55] width 58 height 10
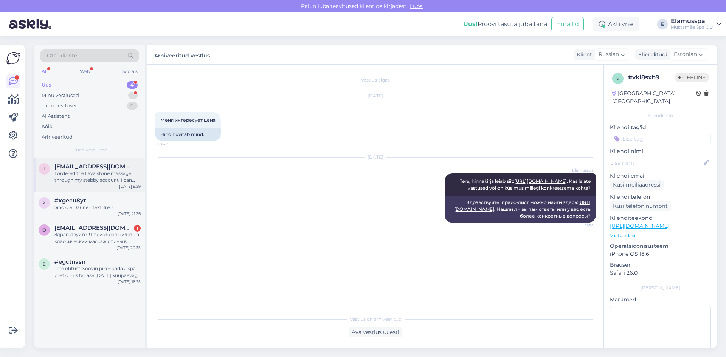
click at [95, 170] on div "I ordered the Lava stone massage through my stebby account. I can send the tick…" at bounding box center [97, 177] width 86 height 14
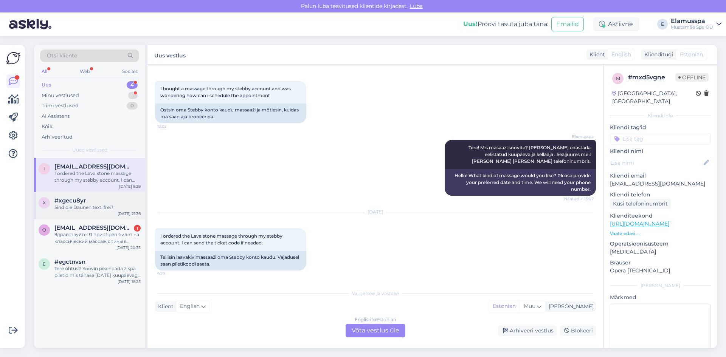
click at [97, 203] on div "#xgecu8yr" at bounding box center [97, 200] width 86 height 7
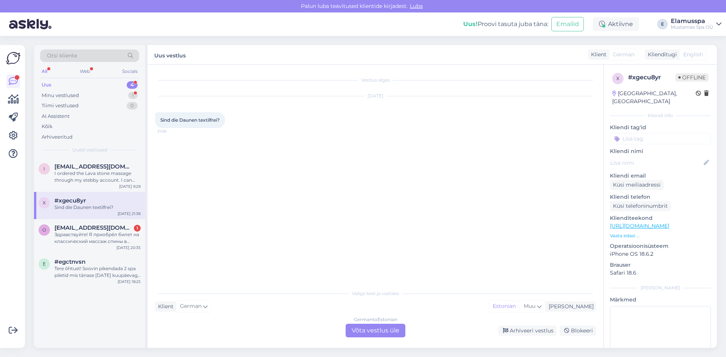
click at [399, 331] on div "German to Estonian Võta vestlus üle" at bounding box center [376, 331] width 60 height 14
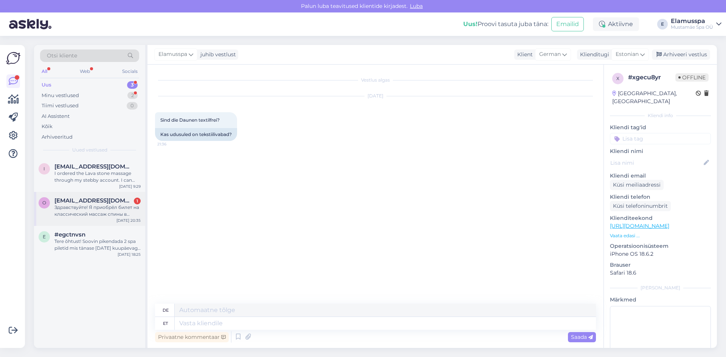
click at [122, 202] on span "[EMAIL_ADDRESS][DOMAIN_NAME]" at bounding box center [93, 200] width 79 height 7
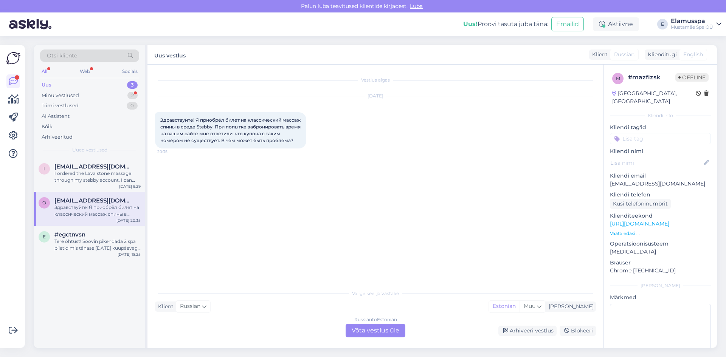
click at [385, 325] on div "Russian to Estonian Võta vestlus üle" at bounding box center [376, 331] width 60 height 14
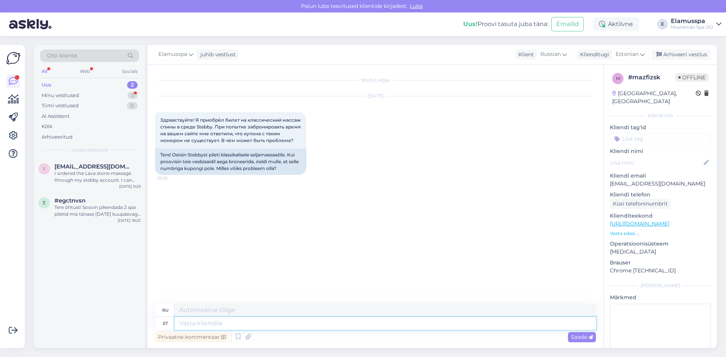
click at [368, 321] on textarea at bounding box center [385, 323] width 421 height 13
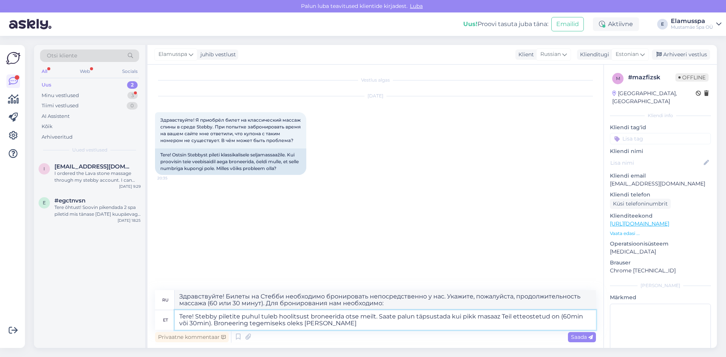
click at [237, 324] on textarea "Tere! Stebby piletite puhul tuleb hoolitsust broneerida otse meilt. Saate palun…" at bounding box center [385, 321] width 421 height 20
click at [329, 324] on textarea "Tere! Stebby piletite puhul tuleb hoolitsust broneerida otse meilt. Saate palun…" at bounding box center [385, 321] width 421 height 20
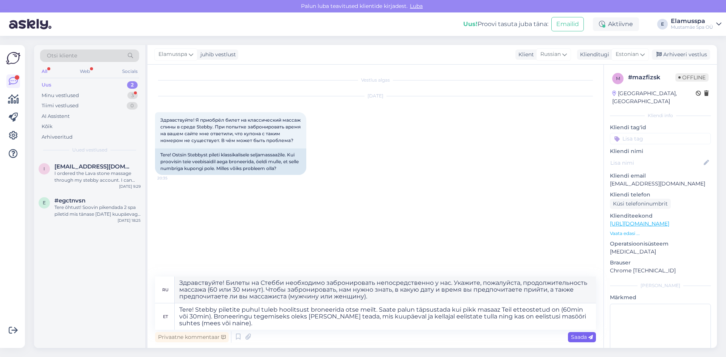
click at [585, 334] on span "Saada" at bounding box center [582, 337] width 22 height 7
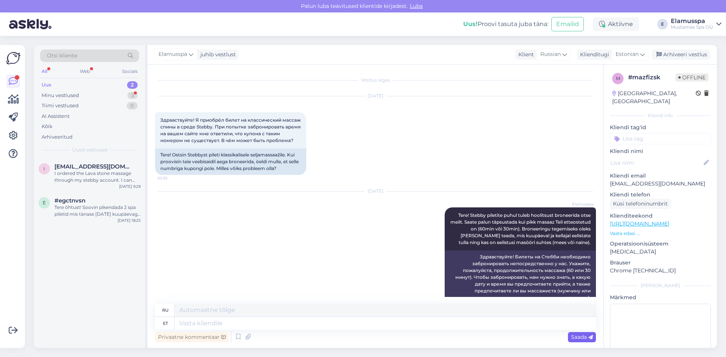
scroll to position [16, 0]
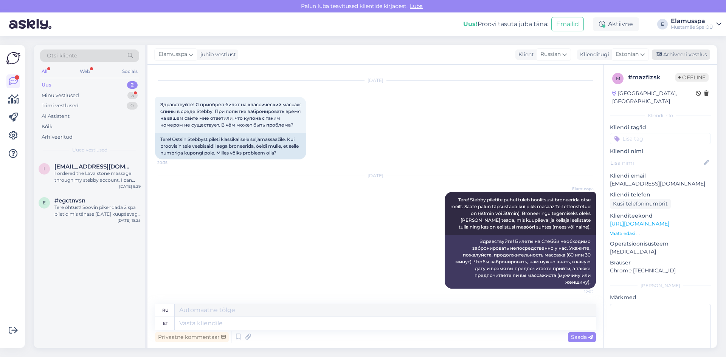
click at [687, 50] on div "Arhiveeri vestlus" at bounding box center [681, 55] width 58 height 10
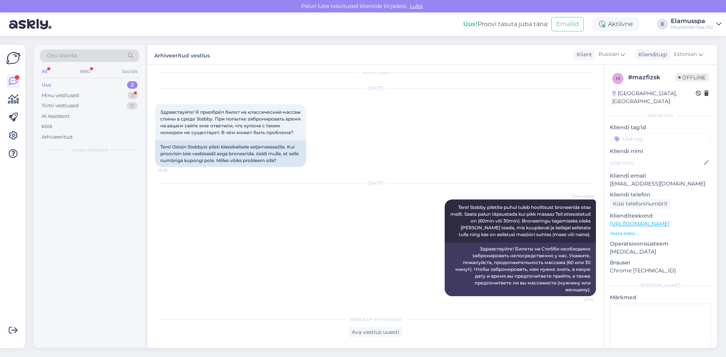
scroll to position [8, 0]
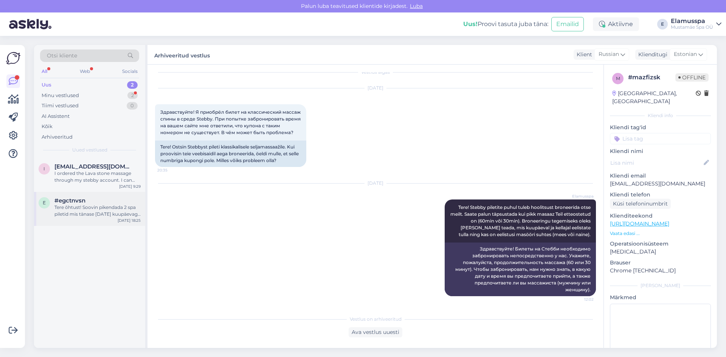
click at [94, 205] on div "Tere õhtust! Soovin pikendada 2 spa piletid mis tänase [DATE] kuupäevaga aeguva…" at bounding box center [97, 211] width 86 height 14
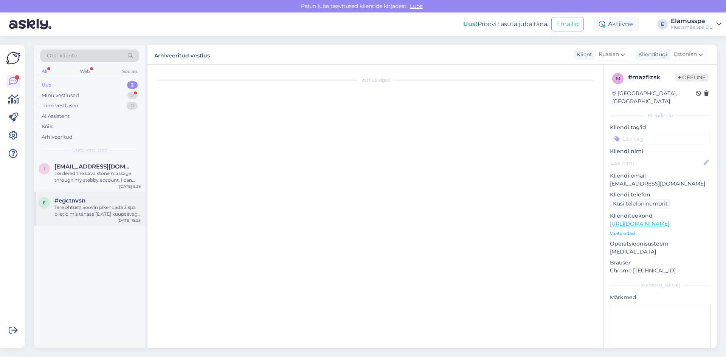
scroll to position [0, 0]
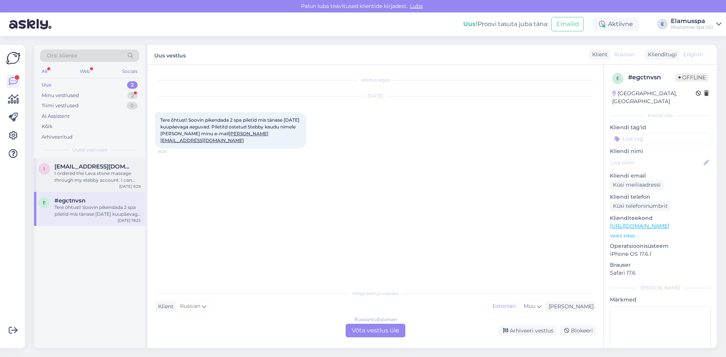
click at [102, 184] on div "i [EMAIL_ADDRESS][DOMAIN_NAME] I ordered the Lava stone massage through my steb…" at bounding box center [89, 175] width 111 height 34
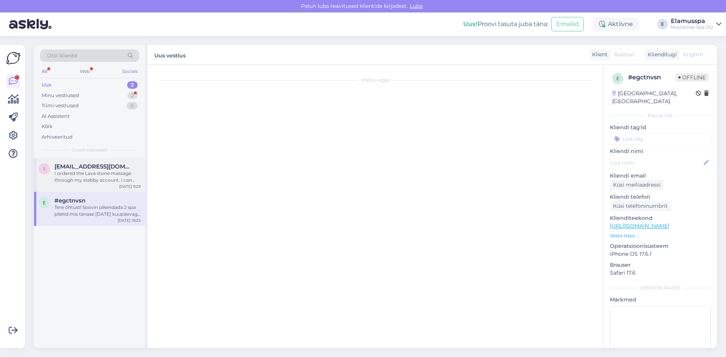
scroll to position [31, 0]
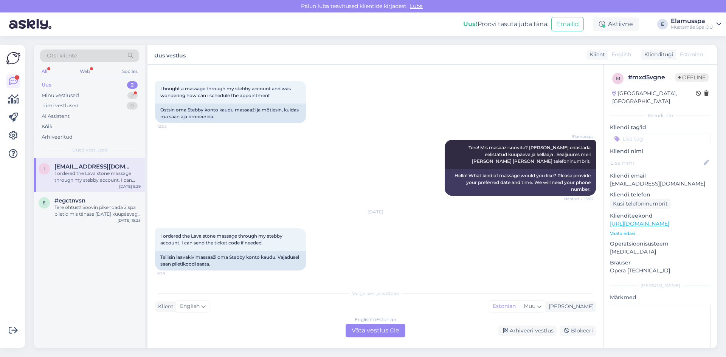
click at [354, 332] on div "English to Estonian Võta vestlus üle" at bounding box center [376, 331] width 60 height 14
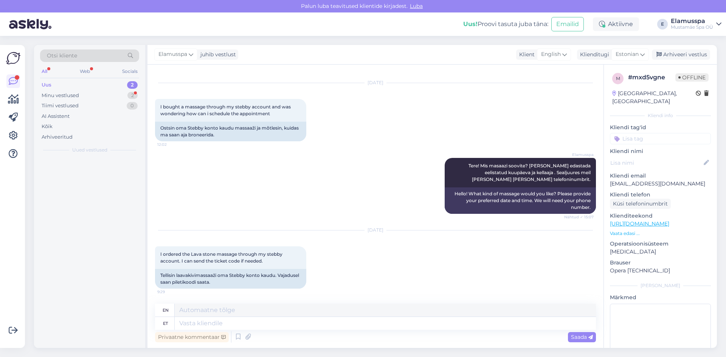
scroll to position [13, 0]
click at [319, 320] on textarea at bounding box center [385, 323] width 421 height 13
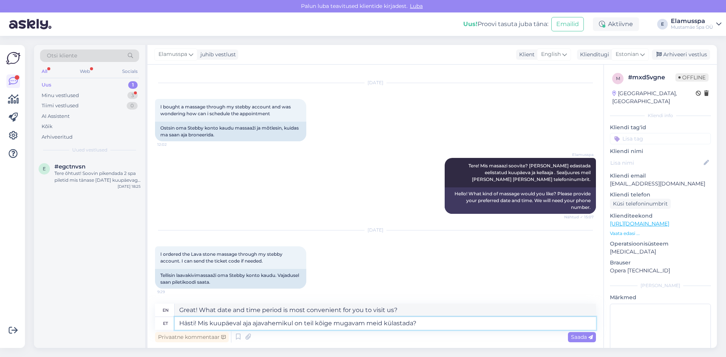
click at [246, 325] on textarea "Hästi! Mis kuupäeval aja ajavahemikul on teil kõige mugavam meid külastada?" at bounding box center [385, 323] width 421 height 13
click at [571, 339] on span "Saada" at bounding box center [582, 337] width 22 height 7
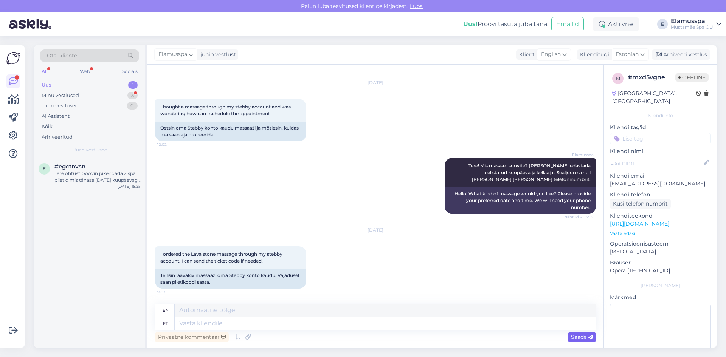
scroll to position [72, 0]
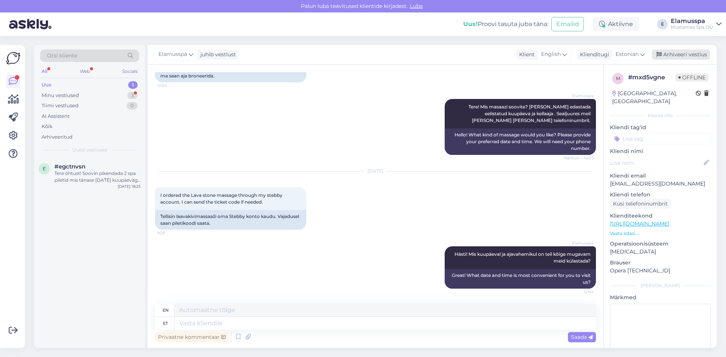
click at [678, 56] on div "Arhiveeri vestlus" at bounding box center [681, 55] width 58 height 10
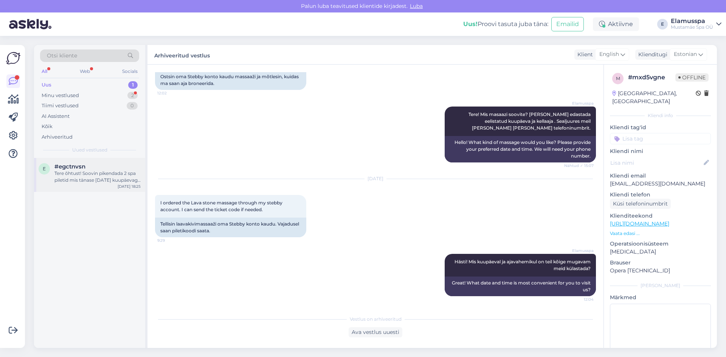
click at [65, 181] on div "Tere õhtust! Soovin pikendada 2 spa piletid mis tänase [DATE] kuupäevaga aeguva…" at bounding box center [97, 177] width 86 height 14
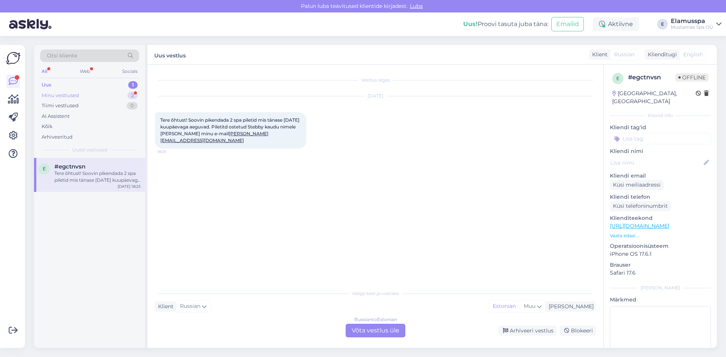
click at [82, 95] on div "Minu vestlused 2" at bounding box center [89, 95] width 99 height 11
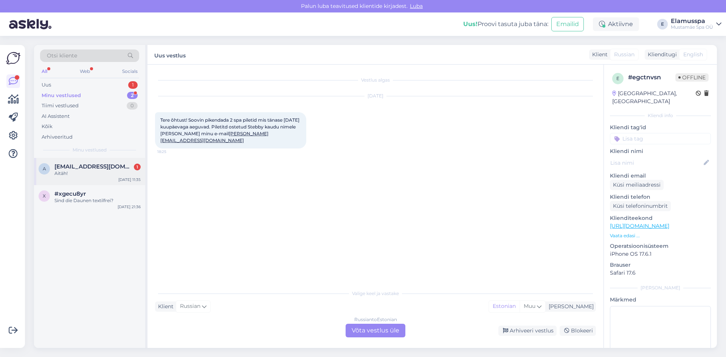
click at [84, 180] on div "a [EMAIL_ADDRESS][DOMAIN_NAME] 1 Aitäh! [DATE] 11:35" at bounding box center [89, 171] width 111 height 27
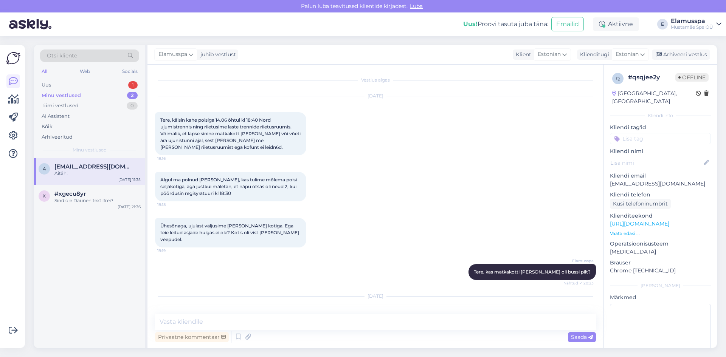
scroll to position [108, 0]
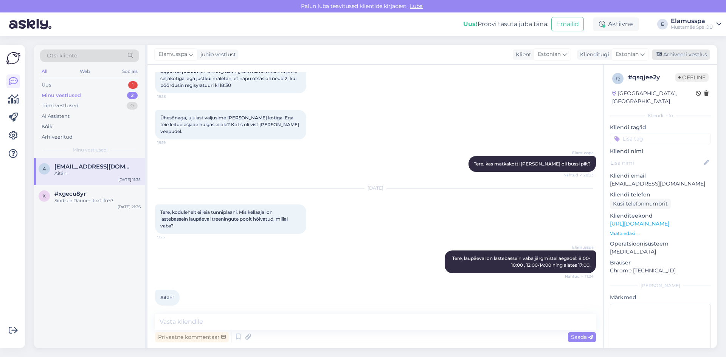
click at [696, 59] on div "Arhiveeri vestlus" at bounding box center [681, 55] width 58 height 10
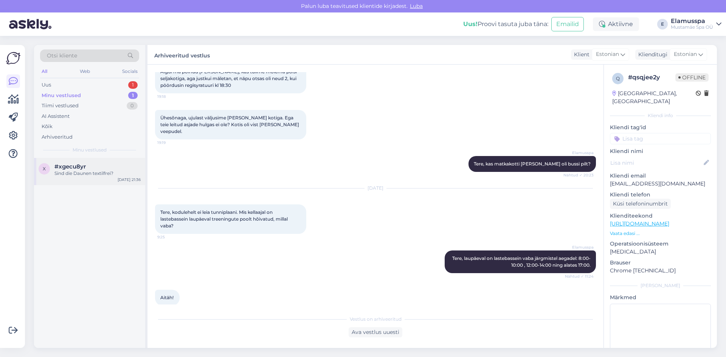
click at [95, 170] on div "Sind die Daunen textilfrei?" at bounding box center [97, 173] width 86 height 7
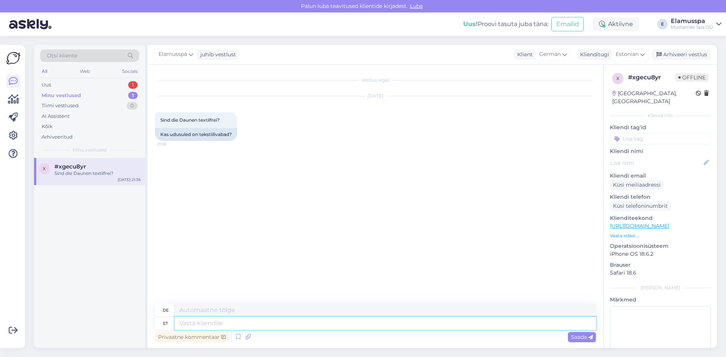
click at [306, 325] on textarea at bounding box center [385, 323] width 421 height 13
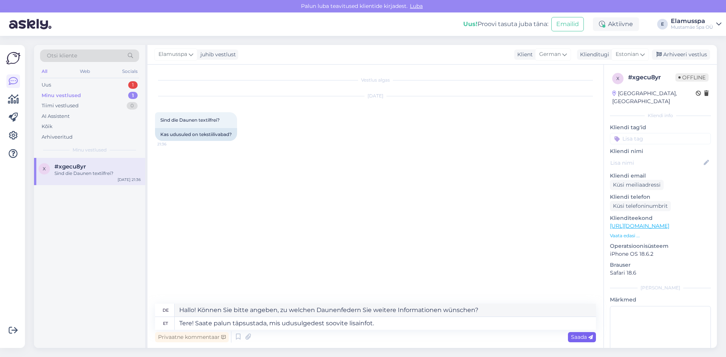
click at [570, 337] on div "Saada" at bounding box center [582, 338] width 28 height 10
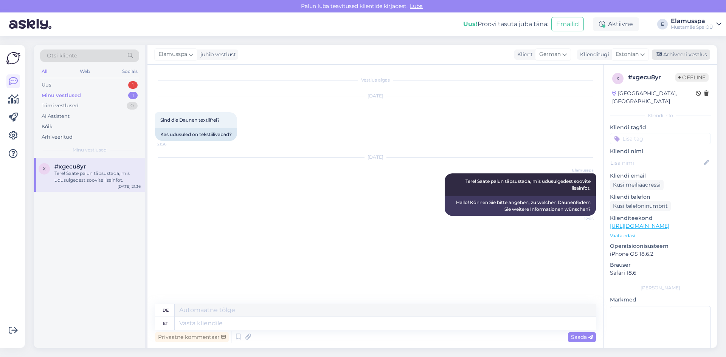
click at [686, 56] on div "Arhiveeri vestlus" at bounding box center [681, 55] width 58 height 10
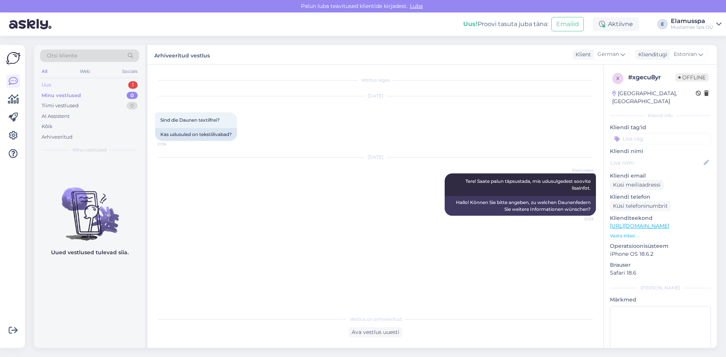
click at [125, 80] on div "Uus 1" at bounding box center [89, 85] width 99 height 11
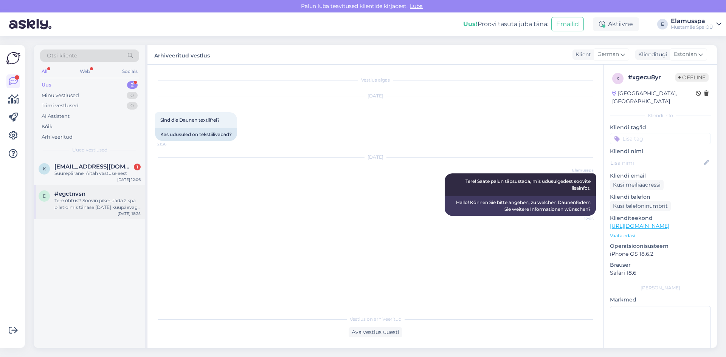
click at [101, 186] on div "e #egctnvsn Tere õhtust! Soovin pikendada 2 spa piletid mis tänase [DATE] kuupä…" at bounding box center [89, 202] width 111 height 34
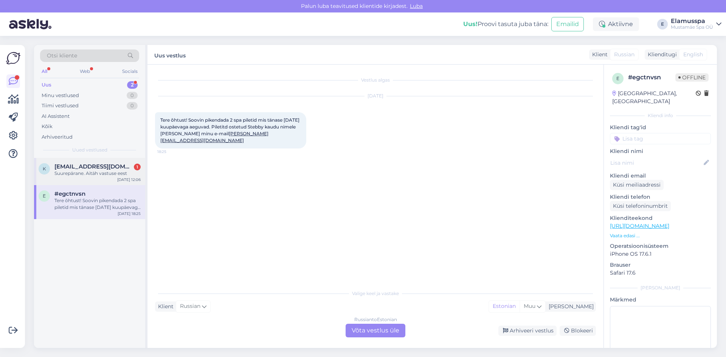
click at [113, 173] on div "Suurepärane. Aitäh vastuse eest" at bounding box center [97, 173] width 86 height 7
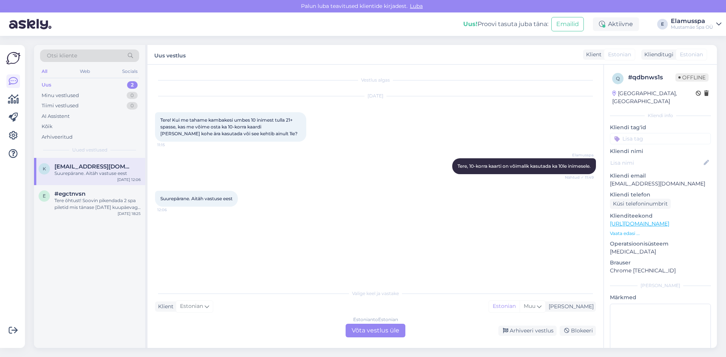
click at [114, 199] on div "Tere õhtust! Soovin pikendada 2 spa piletid mis tänase [DATE] kuupäevaga aeguva…" at bounding box center [97, 204] width 86 height 14
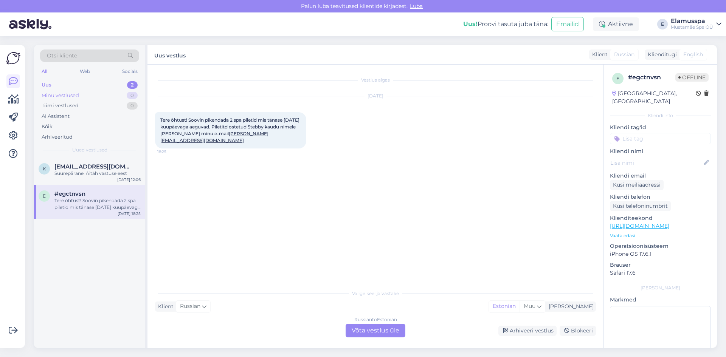
click at [106, 99] on div "Minu vestlused 0" at bounding box center [89, 95] width 99 height 11
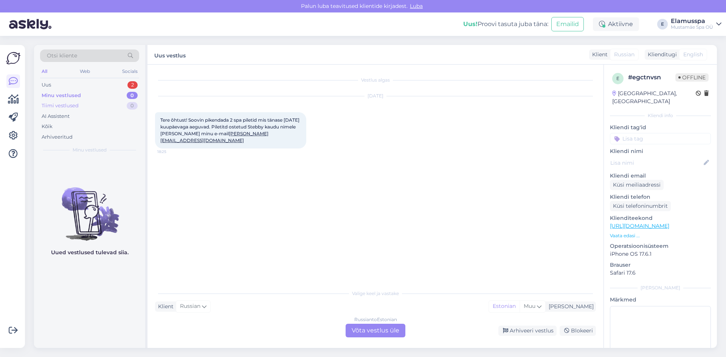
click at [76, 108] on div "Tiimi vestlused" at bounding box center [60, 106] width 37 height 8
click at [100, 87] on div "Uus 2" at bounding box center [89, 85] width 99 height 11
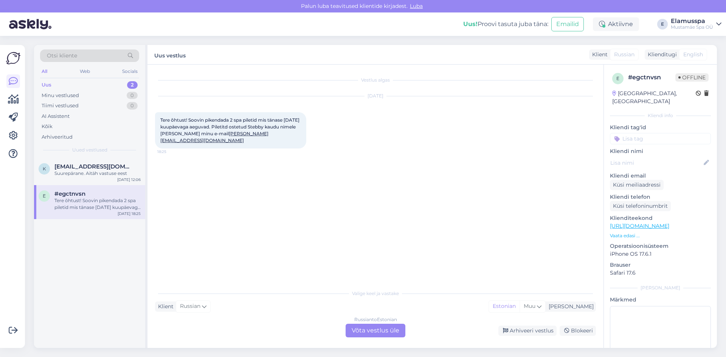
click at [83, 204] on div "Tere õhtust! Soovin pikendada 2 spa piletid mis tänase [DATE] kuupäevaga aeguva…" at bounding box center [97, 204] width 86 height 14
click at [101, 165] on span "[EMAIL_ADDRESS][DOMAIN_NAME]" at bounding box center [93, 166] width 79 height 7
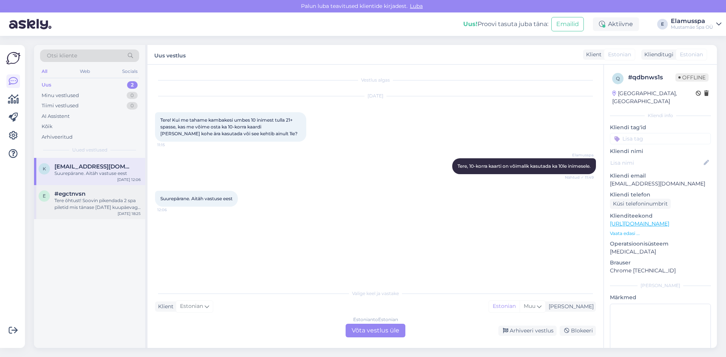
click at [89, 209] on div "Tere õhtust! Soovin pikendada 2 spa piletid mis tänase [DATE] kuupäevaga aeguva…" at bounding box center [97, 204] width 86 height 14
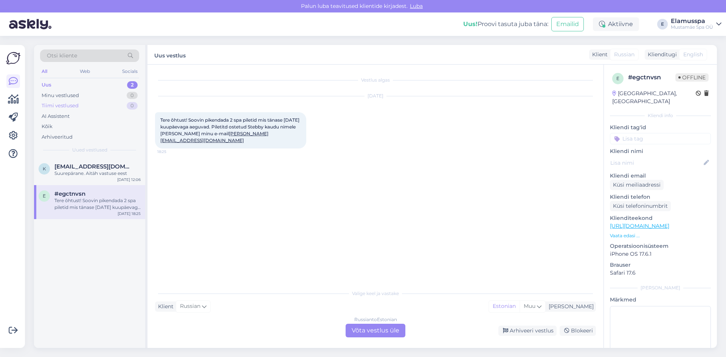
click at [98, 104] on div "Tiimi vestlused 0" at bounding box center [89, 106] width 99 height 11
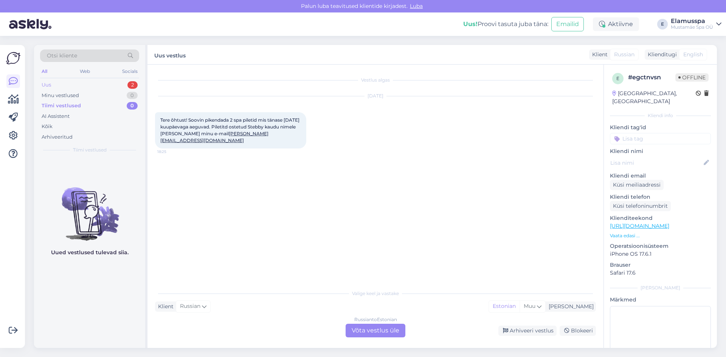
click at [96, 83] on div "Uus 2" at bounding box center [89, 85] width 99 height 11
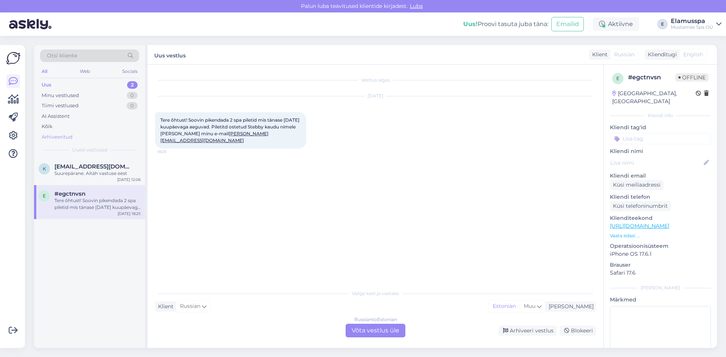
click at [66, 134] on div "Arhiveeritud" at bounding box center [57, 138] width 31 height 8
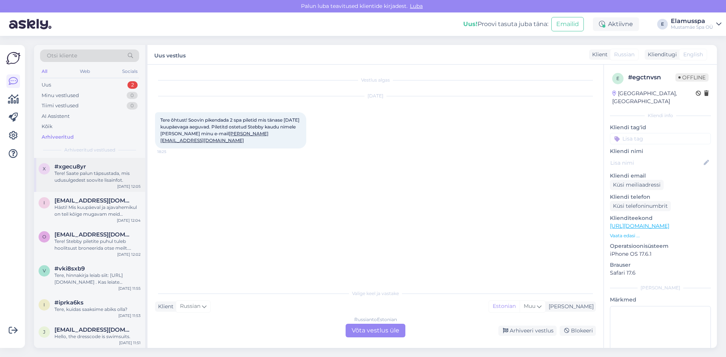
click at [90, 170] on div "#xgecu8yr" at bounding box center [97, 166] width 86 height 7
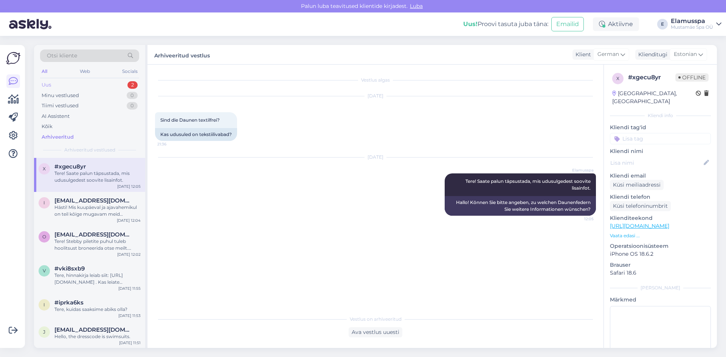
click at [78, 85] on div "Uus 2" at bounding box center [89, 85] width 99 height 11
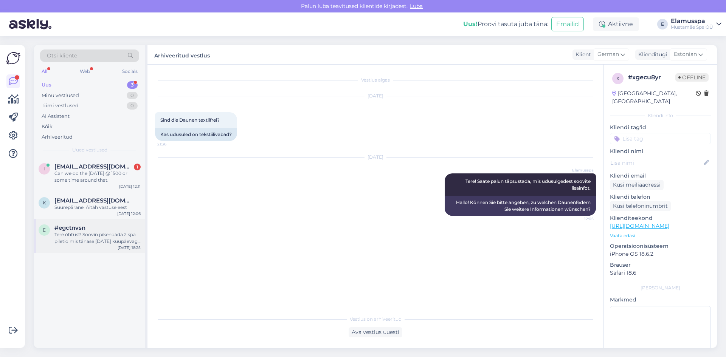
click at [87, 226] on div "#egctnvsn" at bounding box center [97, 228] width 86 height 7
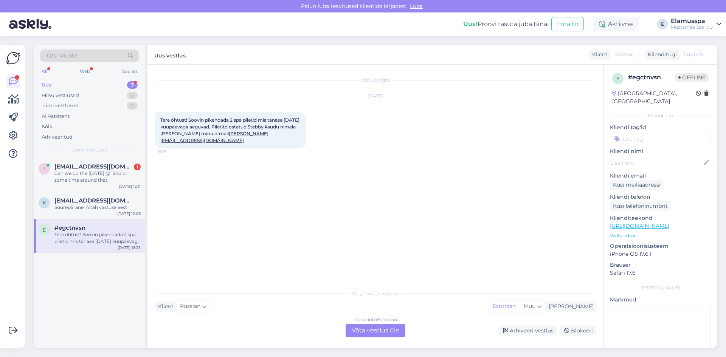
click at [356, 331] on div "Russian to Estonian Võta vestlus üle" at bounding box center [376, 331] width 60 height 14
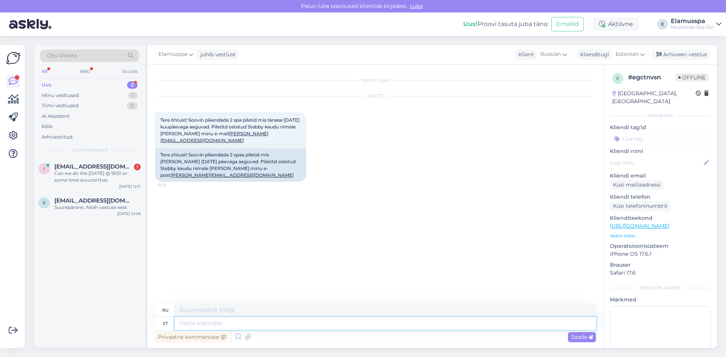
click at [208, 321] on textarea at bounding box center [385, 323] width 421 height 13
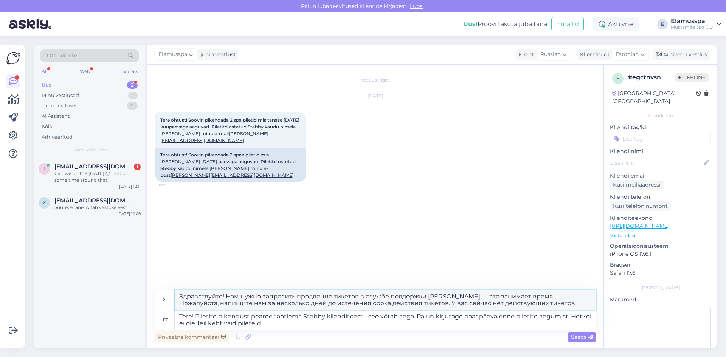
drag, startPoint x: 509, startPoint y: 305, endPoint x: 532, endPoint y: 304, distance: 23.1
click at [532, 304] on textarea "Здравствуйте! Нам нужно запросить продление тикетов в службе поддержки [PERSON_…" at bounding box center [385, 301] width 421 height 20
click at [405, 301] on textarea "Здравствуйте! Нам нужно запросить продление тикетов в службе поддержки [PERSON_…" at bounding box center [385, 301] width 421 height 20
click at [364, 296] on textarea "Здравствуйте! Нам нужно запросить продление тикетов в службе поддержки [PERSON_…" at bounding box center [385, 301] width 421 height 20
click at [354, 295] on textarea "Здравствуйте! Нам нужно запросить продление тикетов в службе поддержки [PERSON_…" at bounding box center [385, 301] width 421 height 20
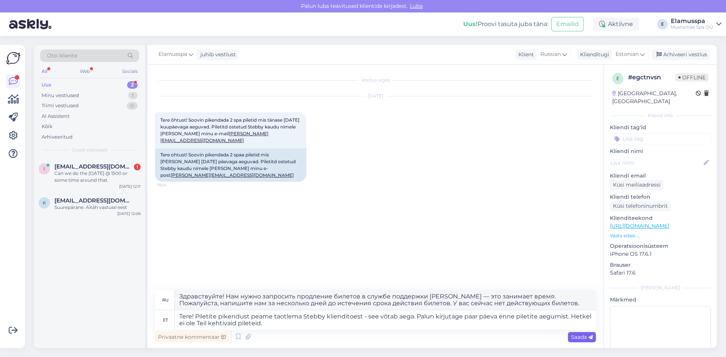
click at [581, 341] on div "Saada" at bounding box center [582, 338] width 28 height 10
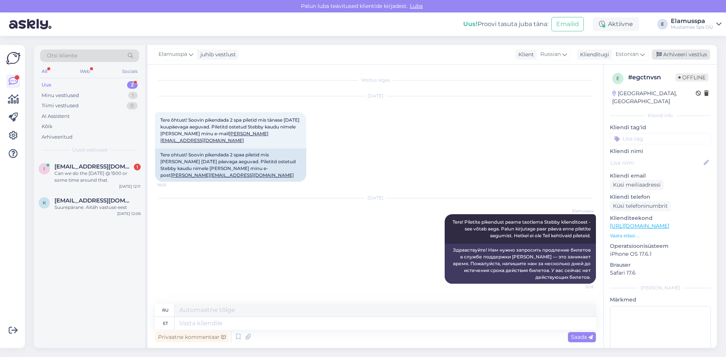
click at [658, 54] on icon at bounding box center [659, 54] width 5 height 5
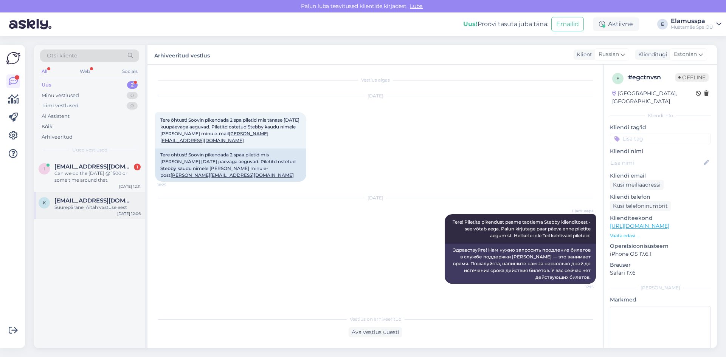
click at [49, 204] on div "k" at bounding box center [44, 202] width 11 height 11
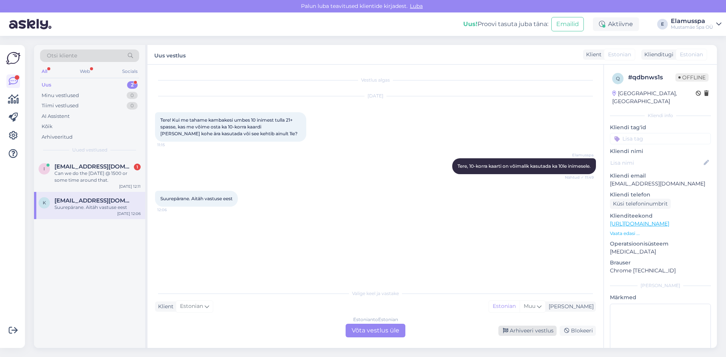
click at [515, 333] on div "Arhiveeri vestlus" at bounding box center [528, 331] width 58 height 10
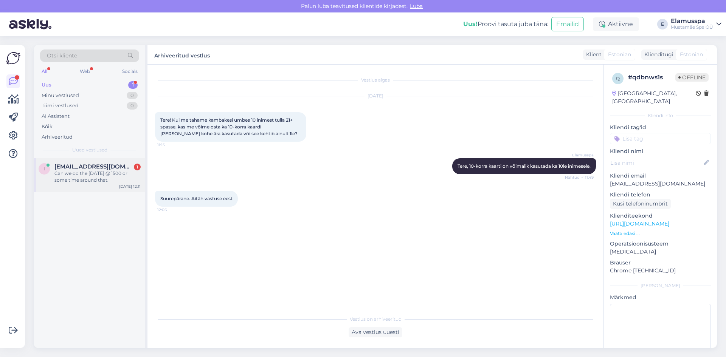
click at [54, 170] on div "i [EMAIL_ADDRESS][DOMAIN_NAME] 1 Can we do the [DATE] @ 1500 or some time aroun…" at bounding box center [90, 173] width 102 height 20
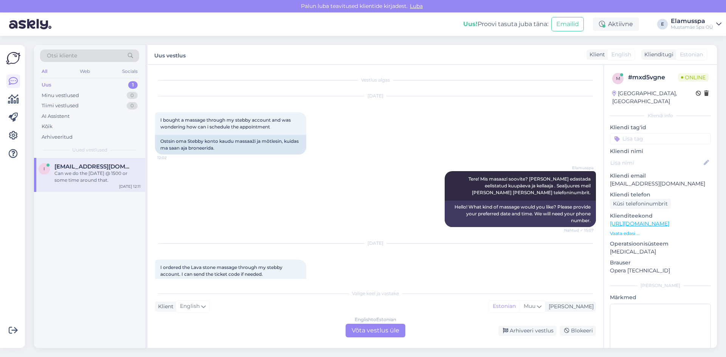
scroll to position [149, 0]
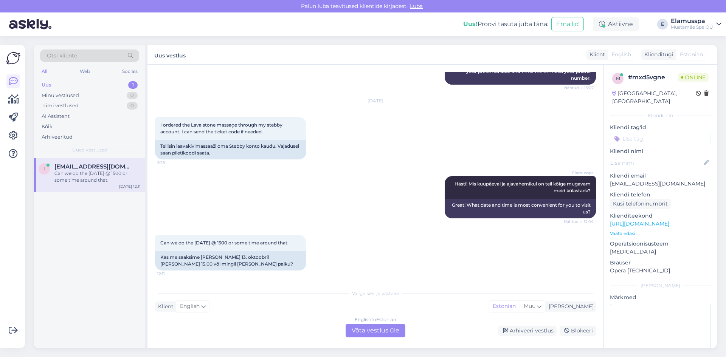
click at [364, 334] on div "English to Estonian Võta vestlus üle" at bounding box center [376, 331] width 60 height 14
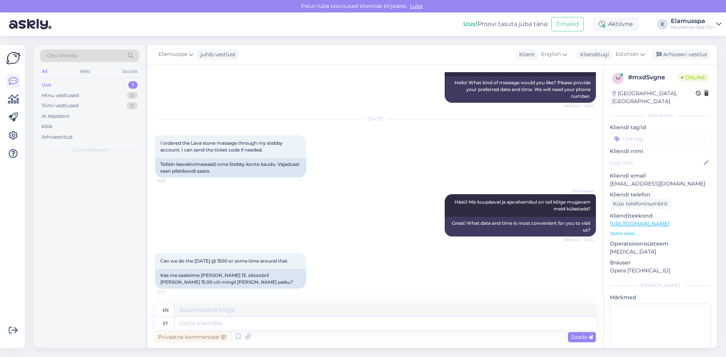
scroll to position [131, 0]
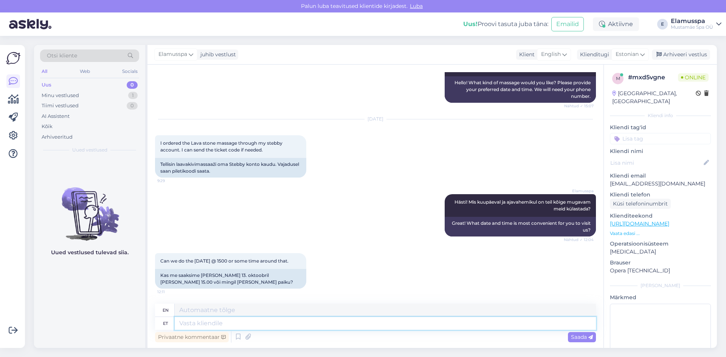
click at [246, 329] on textarea at bounding box center [385, 323] width 421 height 13
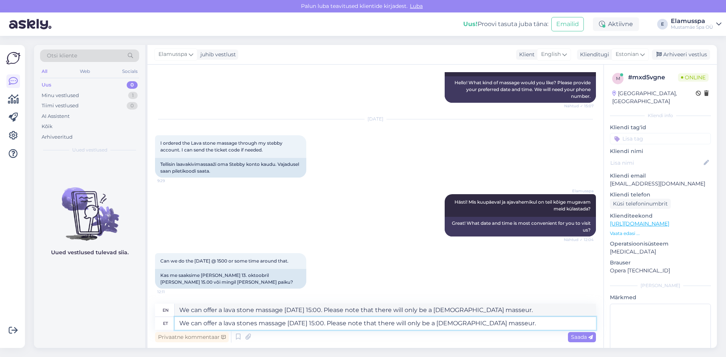
click at [544, 323] on textarea "We can offer a lava stones massage [DATE] 15:00. Please note that there will on…" at bounding box center [385, 323] width 421 height 13
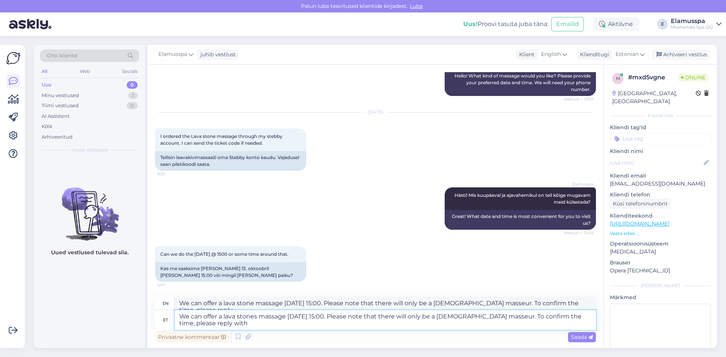
scroll to position [145, 0]
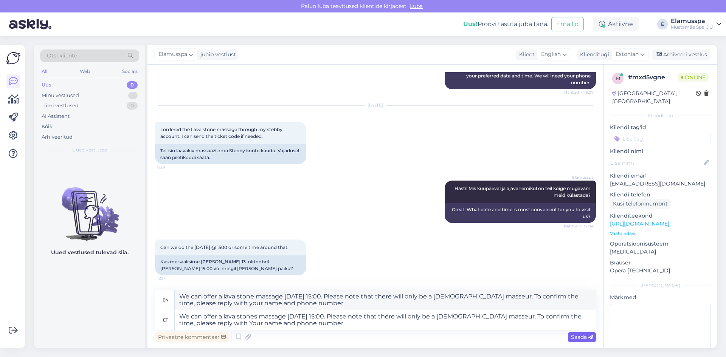
click at [577, 342] on div "Saada" at bounding box center [582, 338] width 28 height 10
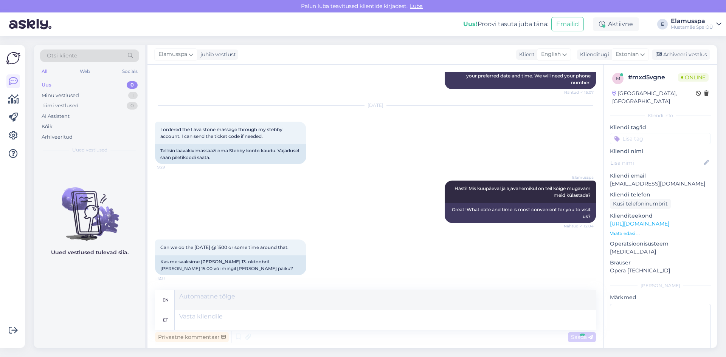
scroll to position [204, 0]
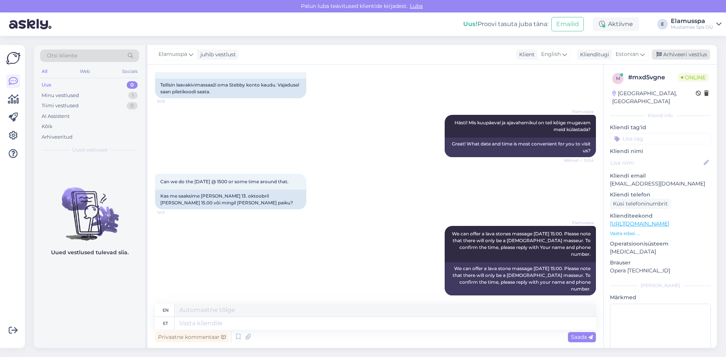
click at [701, 50] on div "Arhiveeri vestlus" at bounding box center [681, 55] width 58 height 10
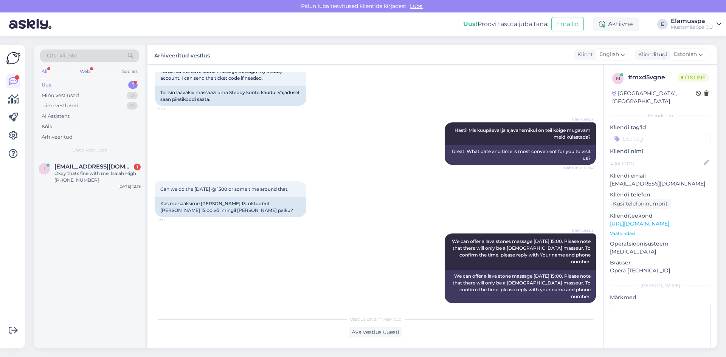
scroll to position [242, 0]
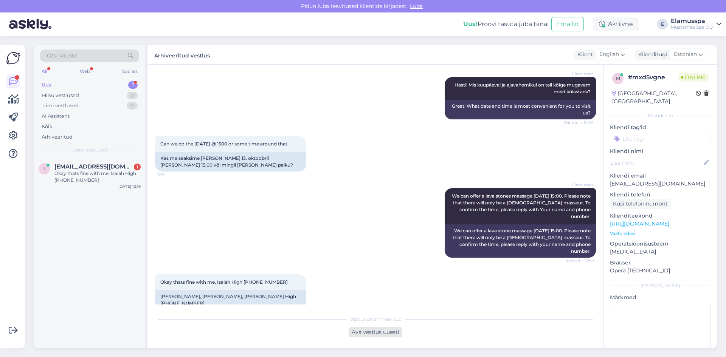
click at [362, 331] on div "Ava vestlus uuesti" at bounding box center [376, 333] width 54 height 10
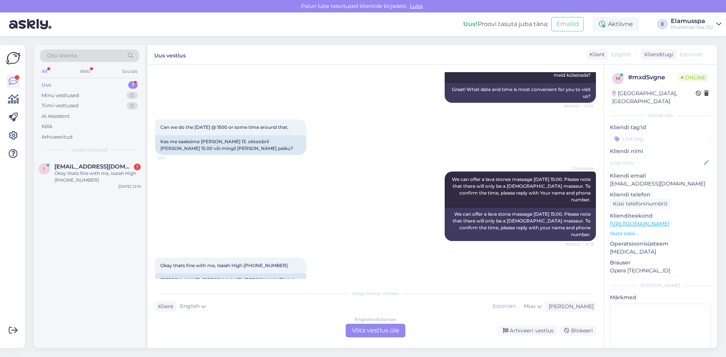
scroll to position [267, 0]
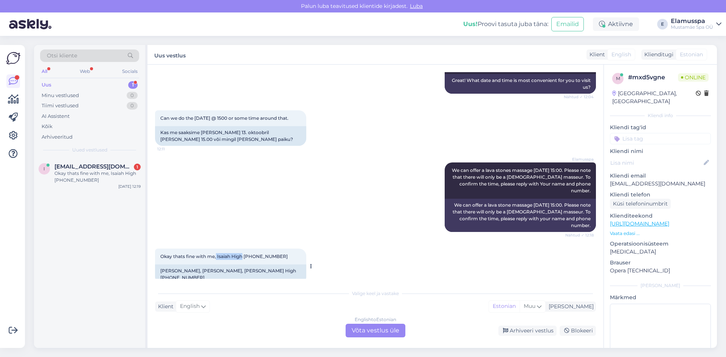
drag, startPoint x: 217, startPoint y: 249, endPoint x: 244, endPoint y: 249, distance: 26.9
click at [244, 254] on span "Okay thats fine with me, Isaiah High [PHONE_NUMBER]" at bounding box center [223, 257] width 127 height 6
copy span "Isaiah High"
drag, startPoint x: 278, startPoint y: 252, endPoint x: 257, endPoint y: 255, distance: 21.4
click at [257, 255] on div "Okay thats fine with me, Isaiah High [PHONE_NUMBER]:19" at bounding box center [230, 257] width 151 height 16
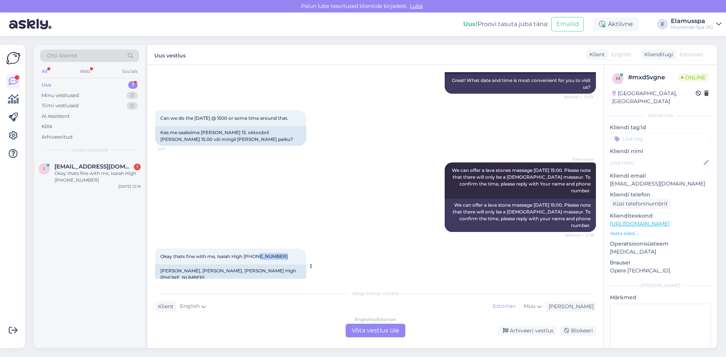
copy span "5679 5322"
click at [370, 329] on div "English to Estonian Võta vestlus üle" at bounding box center [376, 331] width 60 height 14
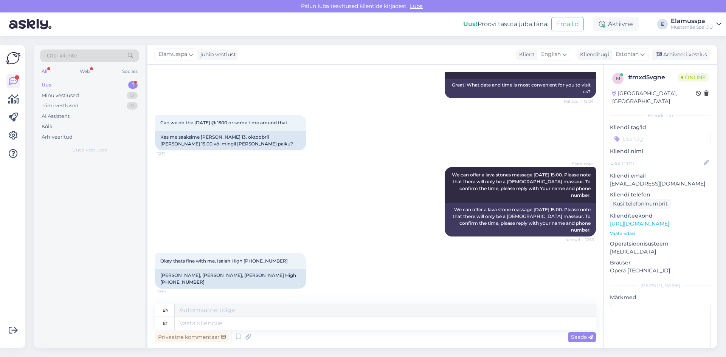
scroll to position [249, 0]
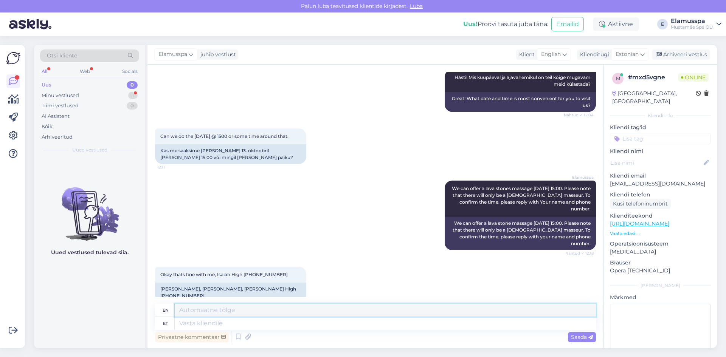
click at [237, 316] on textarea at bounding box center [385, 310] width 421 height 13
click at [219, 318] on textarea at bounding box center [385, 323] width 421 height 13
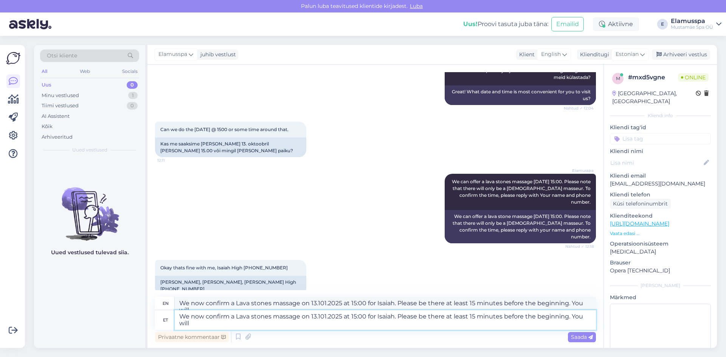
scroll to position [263, 0]
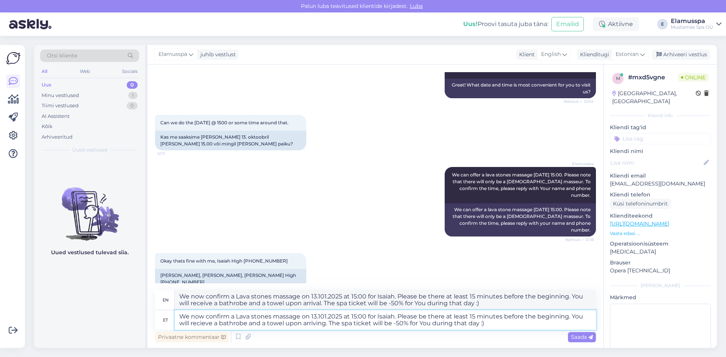
click at [326, 326] on textarea "We now confirm a Lava stones massage on 13.101.2025 at 15:00 for Isaiah. Please…" at bounding box center [385, 321] width 421 height 20
click at [585, 336] on span "Saada" at bounding box center [582, 337] width 22 height 7
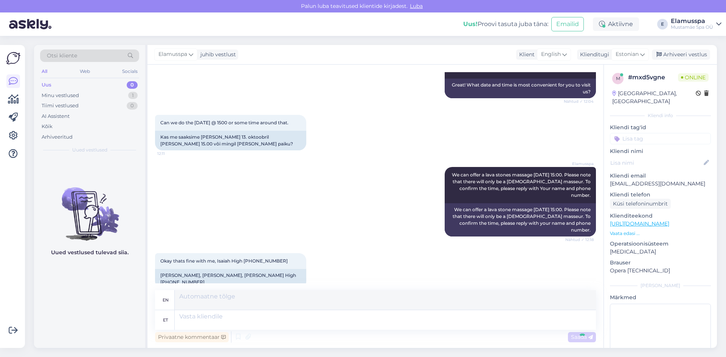
scroll to position [336, 0]
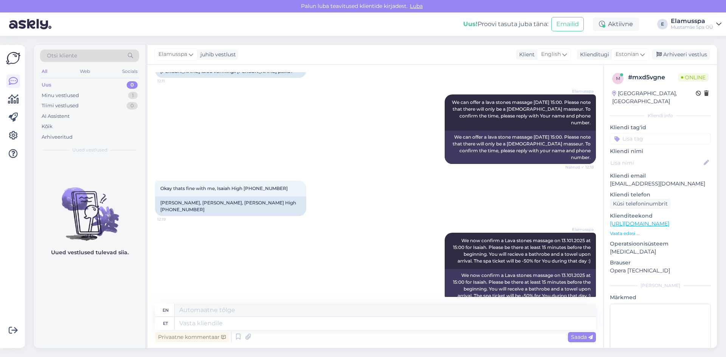
click at [305, 332] on div "Privaatne kommentaar Saada" at bounding box center [375, 337] width 441 height 14
click at [312, 328] on textarea at bounding box center [385, 323] width 421 height 13
click at [572, 341] on div "Saada" at bounding box center [582, 338] width 28 height 10
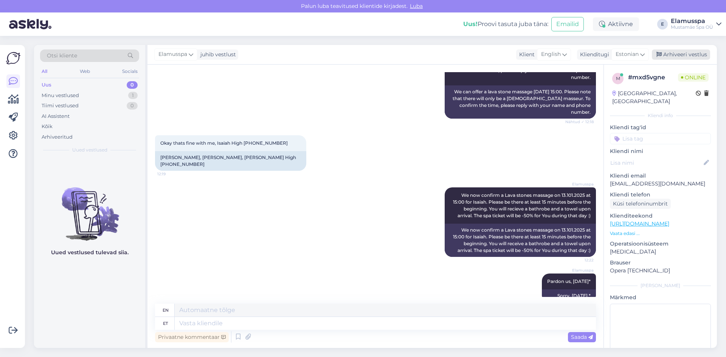
click at [678, 54] on div "Arhiveeri vestlus" at bounding box center [681, 55] width 58 height 10
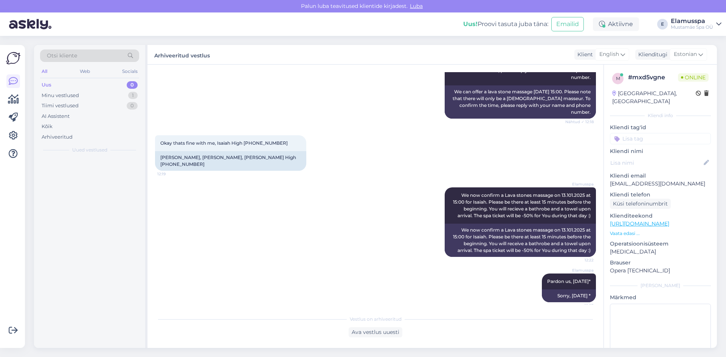
scroll to position [373, 0]
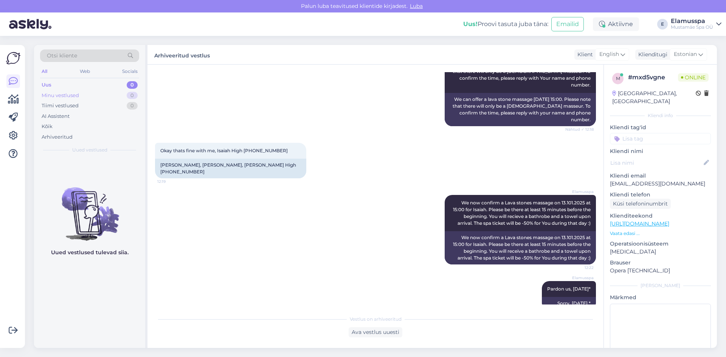
click at [81, 97] on div "Minu vestlused 0" at bounding box center [89, 95] width 99 height 11
